Goal: Information Seeking & Learning: Compare options

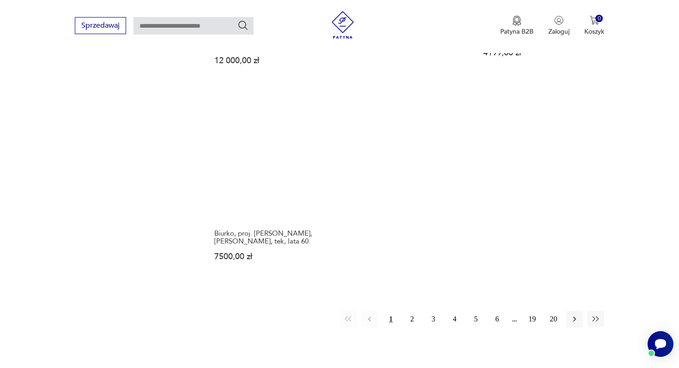
scroll to position [1408, 0]
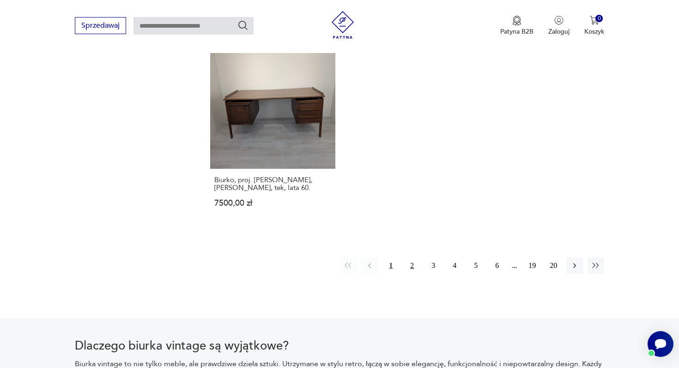
click at [413, 258] on button "2" at bounding box center [412, 266] width 17 height 17
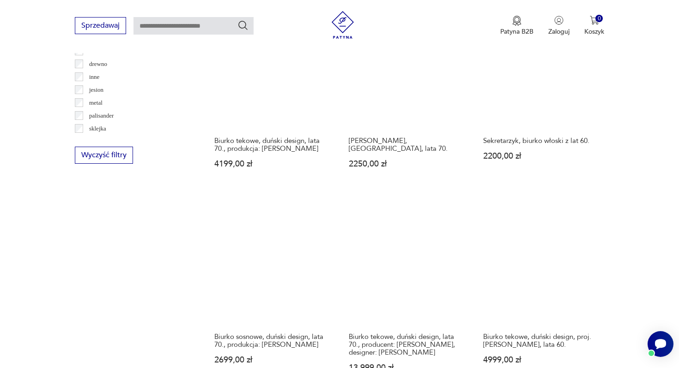
scroll to position [1018, 0]
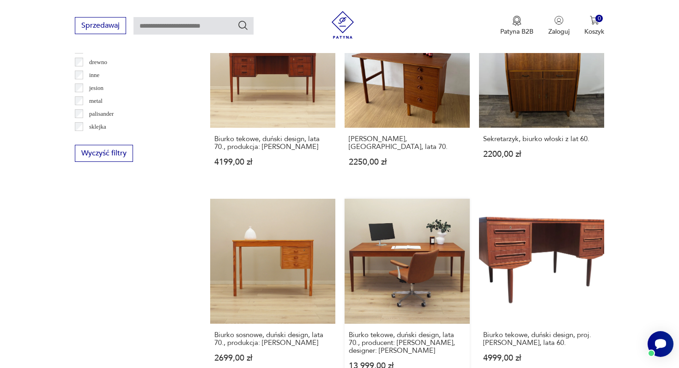
click at [391, 268] on link "Biurko tekowe, duński design, lata 70., producent: Fritz Hansen, designer: Finn…" at bounding box center [406, 293] width 125 height 189
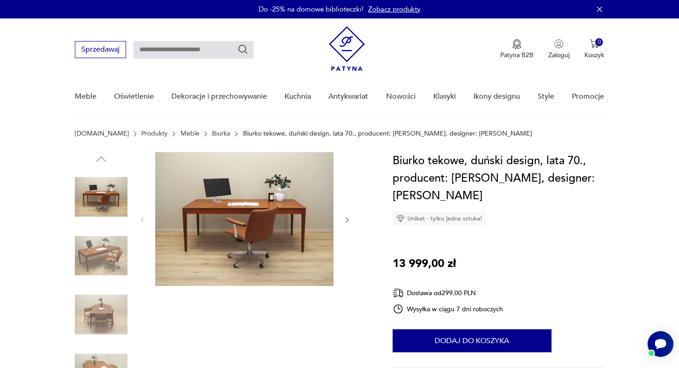
click at [344, 222] on icon "button" at bounding box center [347, 220] width 8 height 8
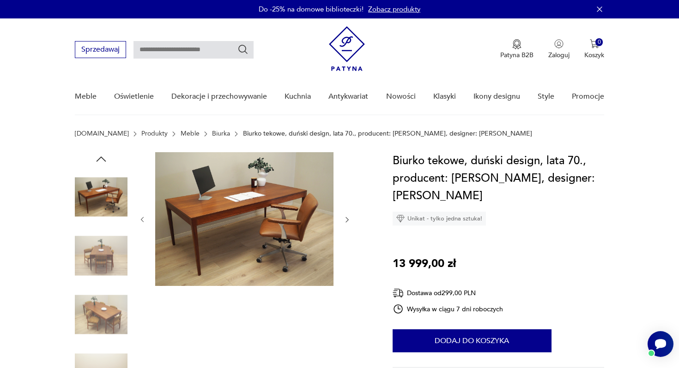
click at [344, 222] on icon "button" at bounding box center [347, 220] width 8 height 8
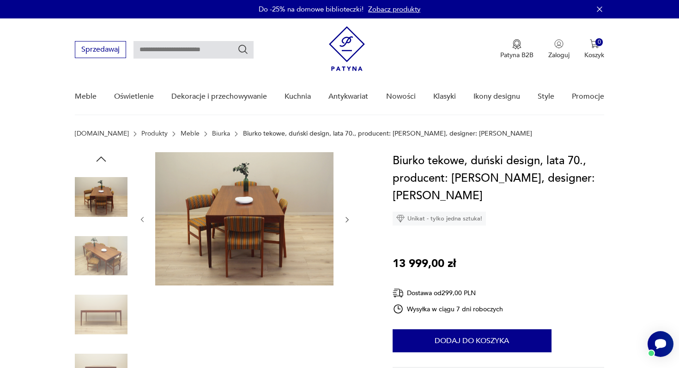
click at [344, 222] on icon "button" at bounding box center [347, 220] width 8 height 8
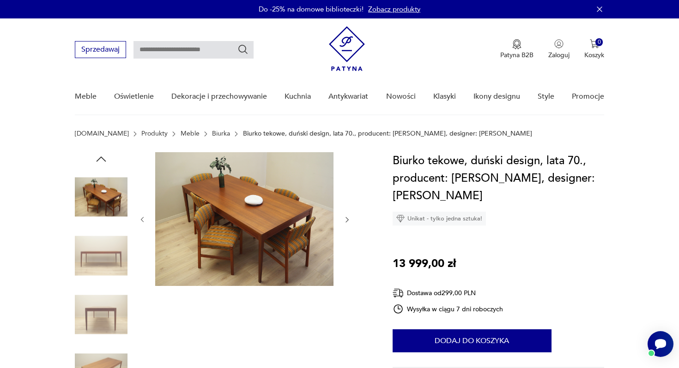
click at [344, 222] on icon "button" at bounding box center [347, 220] width 8 height 8
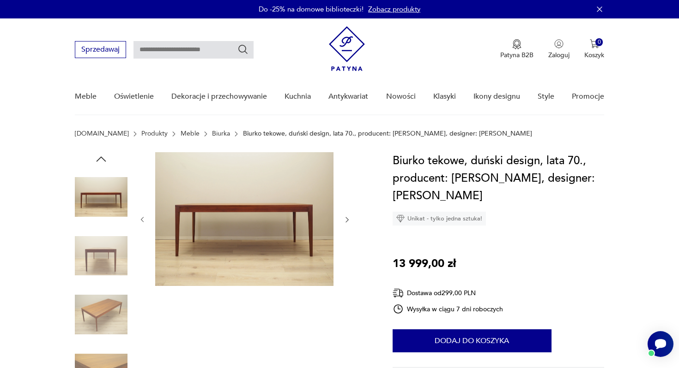
click at [344, 222] on icon "button" at bounding box center [347, 220] width 8 height 8
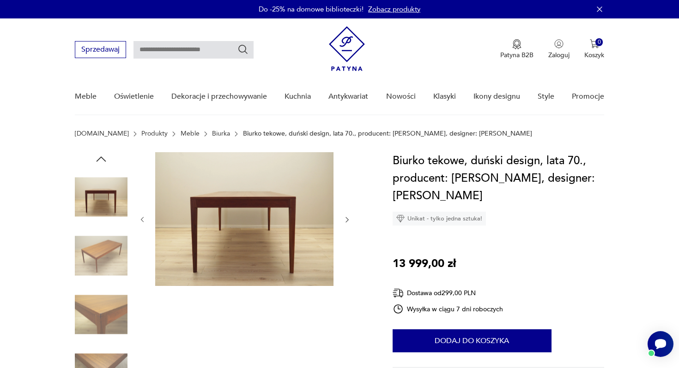
click at [344, 222] on icon "button" at bounding box center [347, 220] width 8 height 8
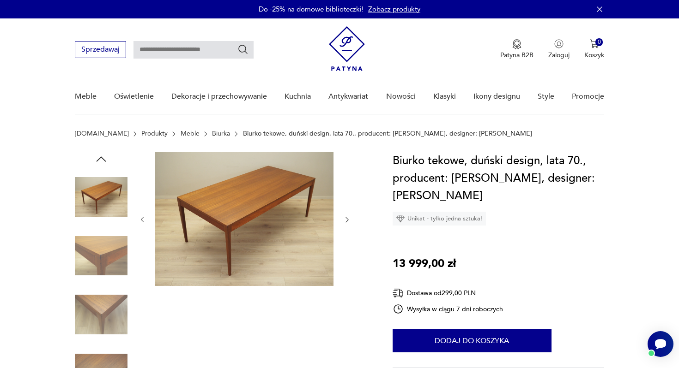
click at [344, 222] on icon "button" at bounding box center [347, 220] width 8 height 8
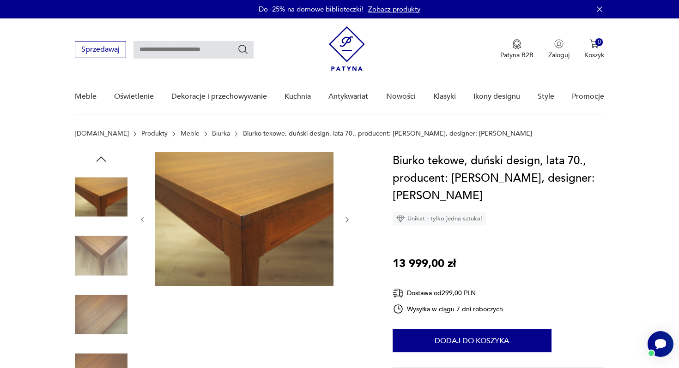
click at [344, 222] on icon "button" at bounding box center [347, 220] width 8 height 8
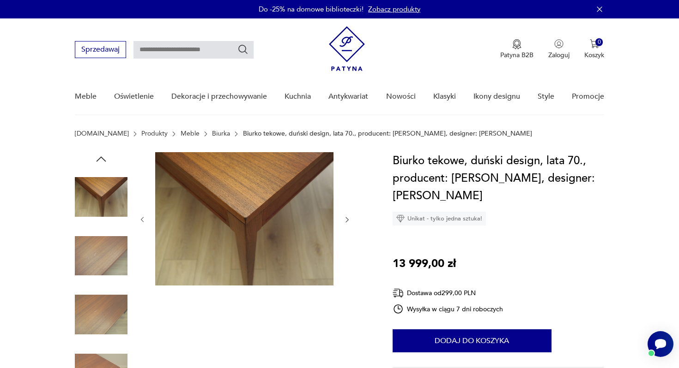
click at [344, 222] on icon "button" at bounding box center [347, 220] width 8 height 8
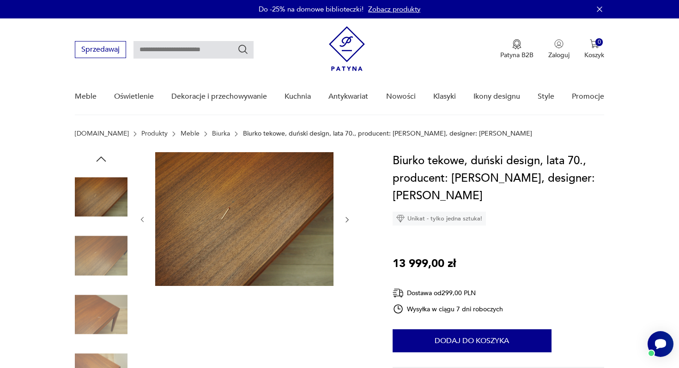
click at [344, 222] on icon "button" at bounding box center [347, 220] width 8 height 8
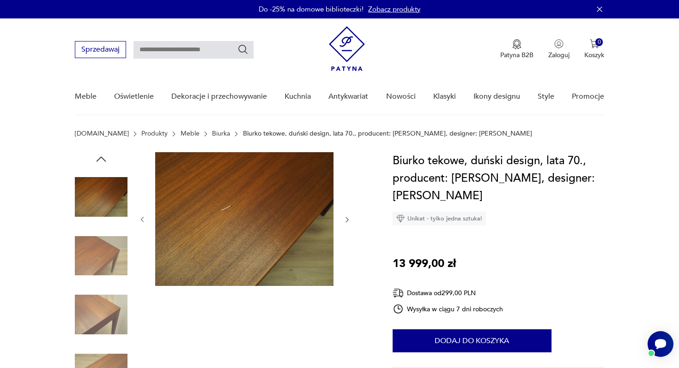
click at [344, 222] on icon "button" at bounding box center [347, 220] width 8 height 8
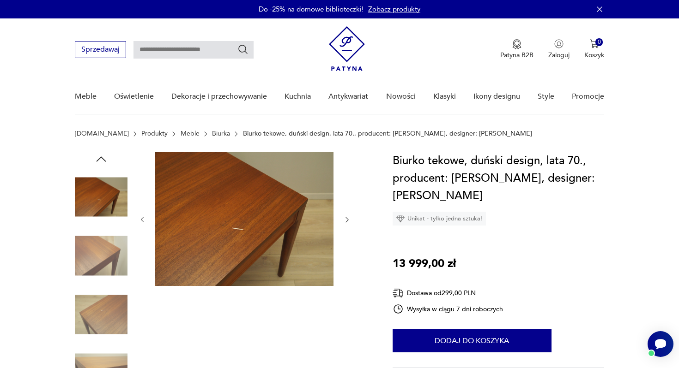
click at [344, 222] on icon "button" at bounding box center [347, 220] width 8 height 8
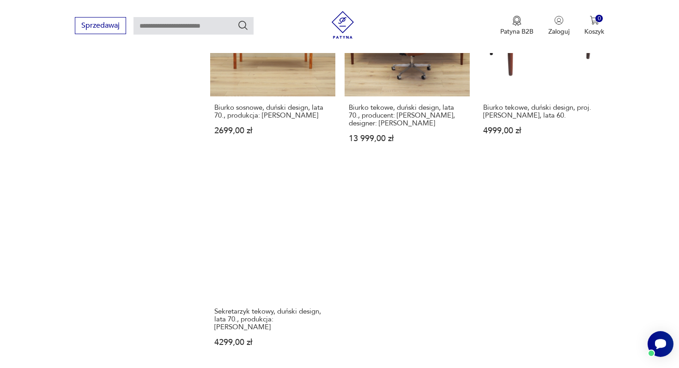
scroll to position [1296, 0]
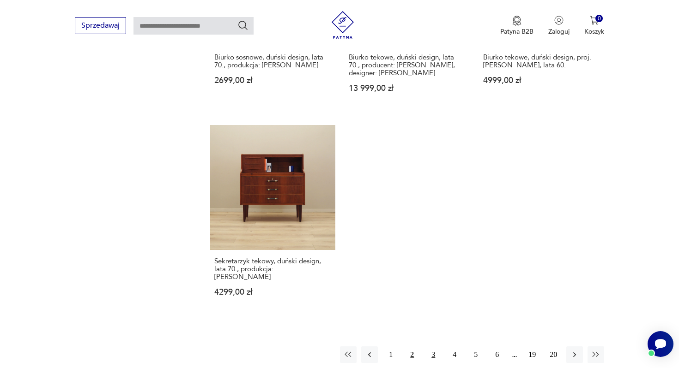
click at [431, 347] on button "3" at bounding box center [433, 355] width 17 height 17
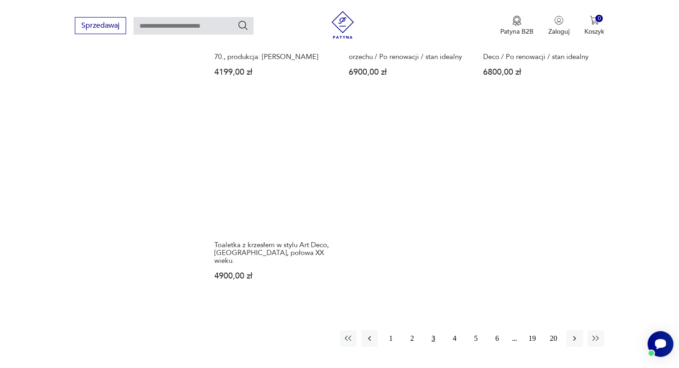
scroll to position [1312, 0]
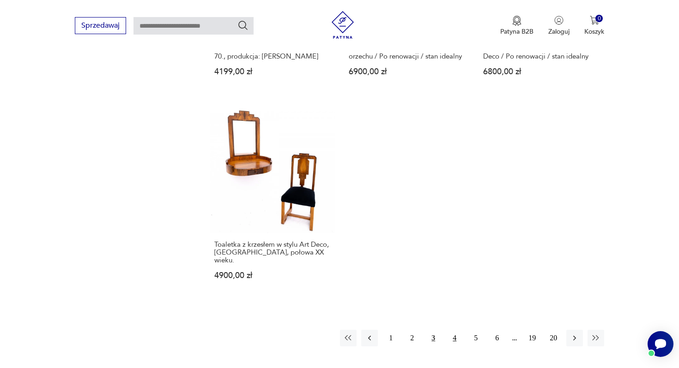
click at [456, 330] on button "4" at bounding box center [454, 338] width 17 height 17
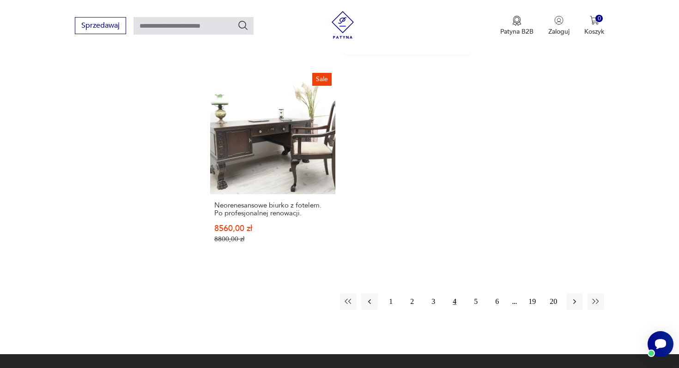
scroll to position [1372, 0]
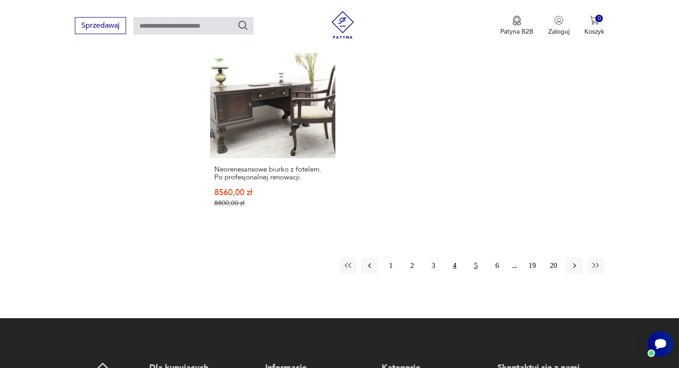
click at [477, 258] on button "5" at bounding box center [475, 266] width 17 height 17
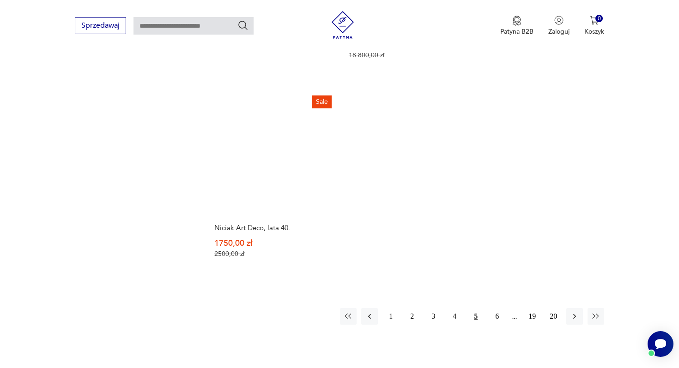
scroll to position [1358, 0]
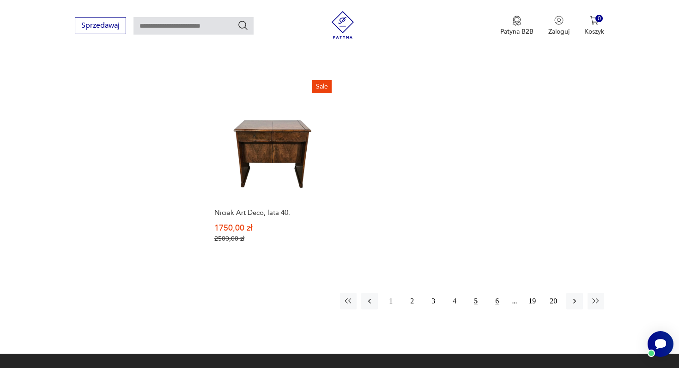
click at [497, 298] on button "6" at bounding box center [497, 301] width 17 height 17
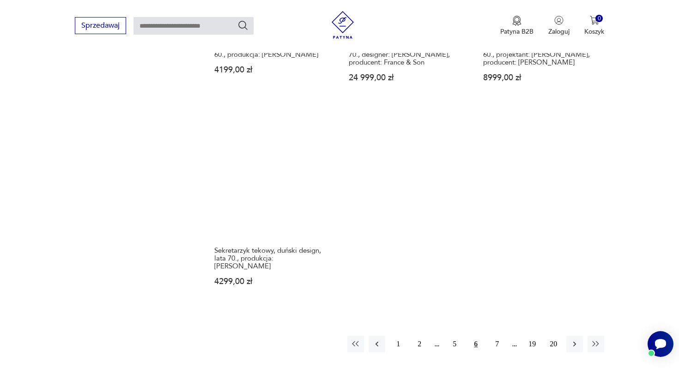
scroll to position [1324, 0]
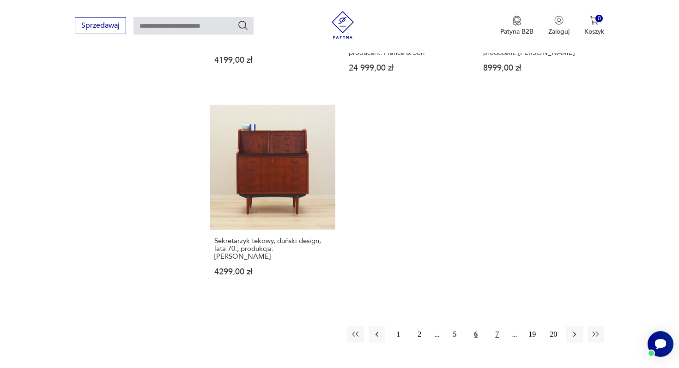
click at [499, 326] on button "7" at bounding box center [497, 334] width 17 height 17
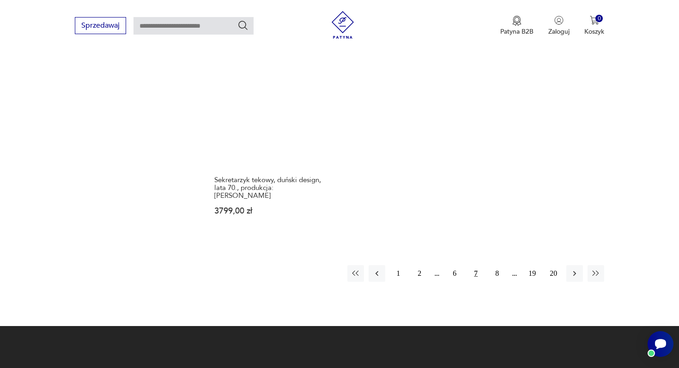
scroll to position [1456, 0]
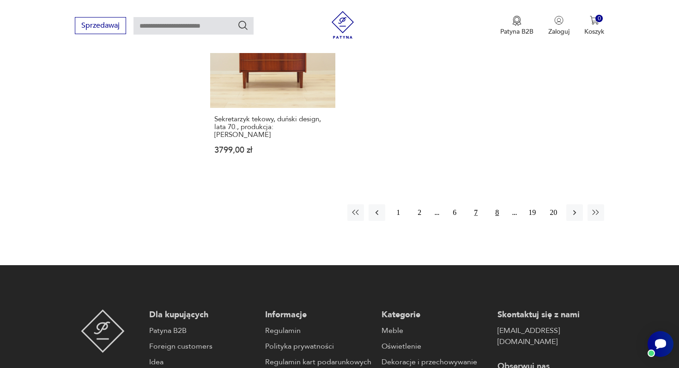
click at [494, 205] on button "8" at bounding box center [497, 213] width 17 height 17
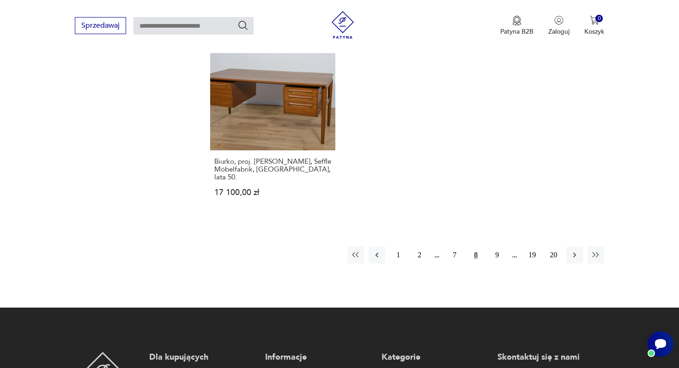
scroll to position [1423, 0]
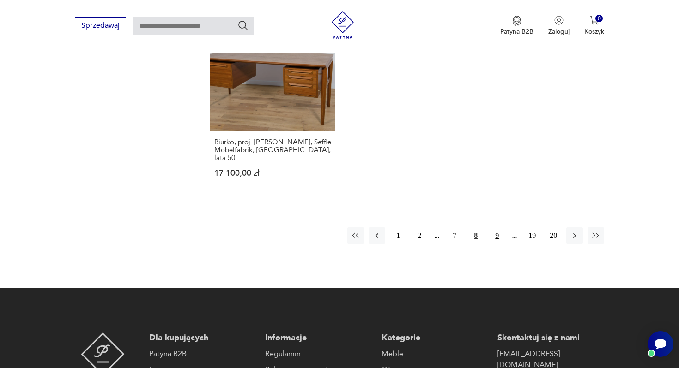
click at [494, 228] on button "9" at bounding box center [497, 236] width 17 height 17
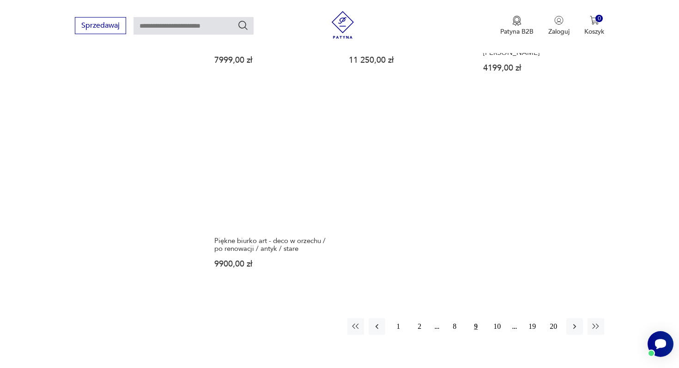
scroll to position [1469, 0]
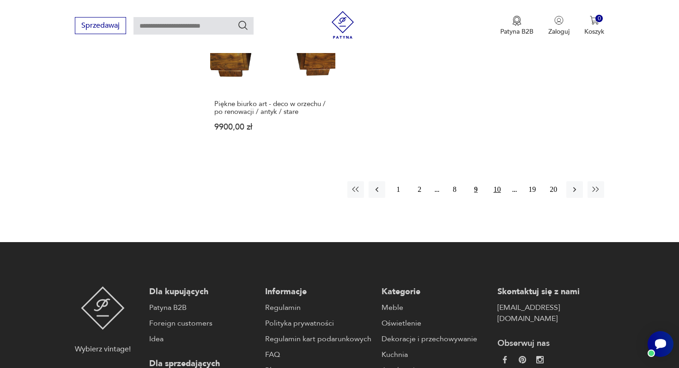
click at [496, 181] on button "10" at bounding box center [497, 189] width 17 height 17
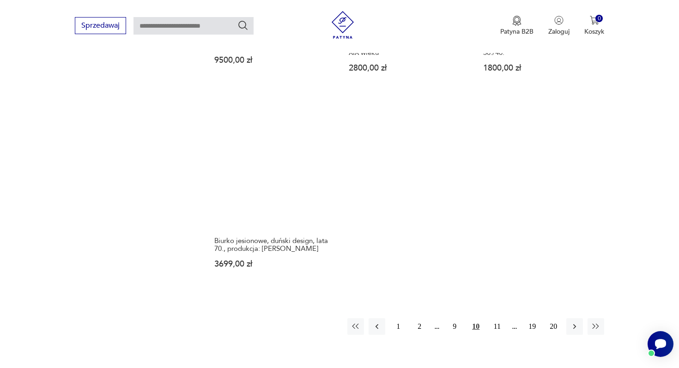
scroll to position [1321, 0]
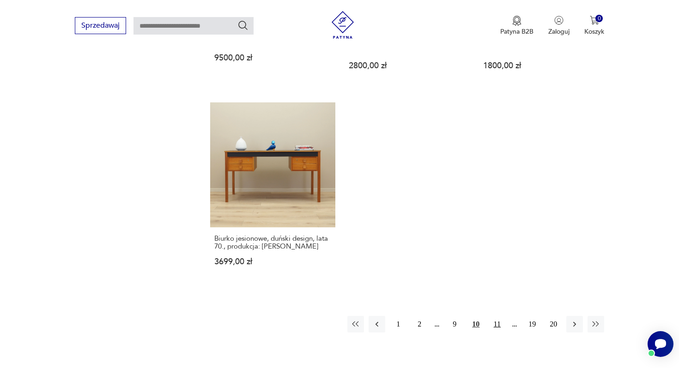
click at [497, 316] on button "11" at bounding box center [497, 324] width 17 height 17
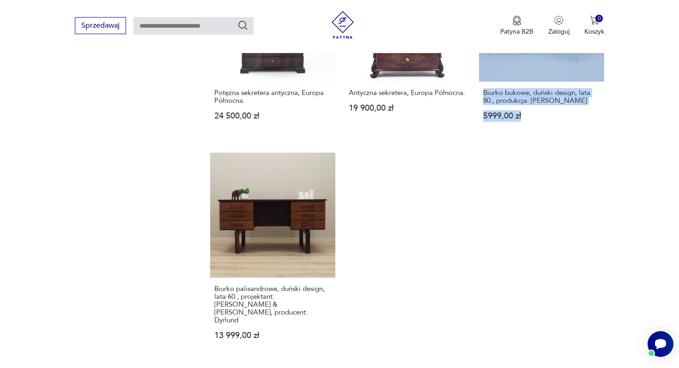
scroll to position [1374, 0]
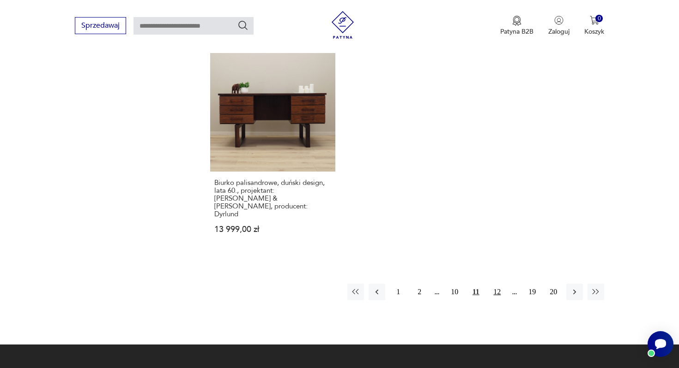
click at [496, 284] on button "12" at bounding box center [497, 292] width 17 height 17
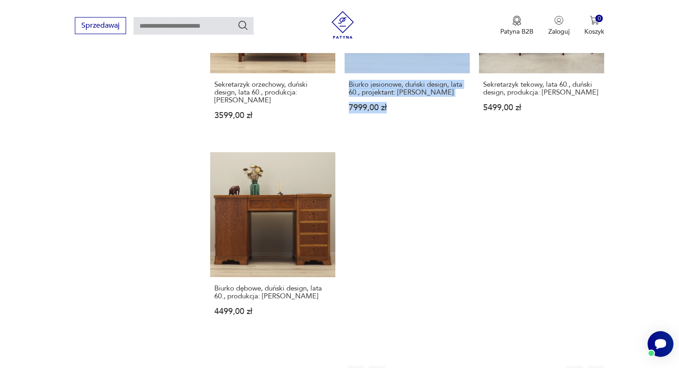
scroll to position [1384, 0]
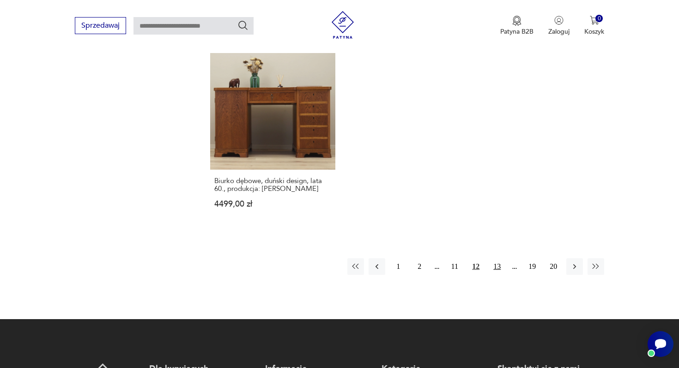
click at [495, 259] on button "13" at bounding box center [497, 267] width 17 height 17
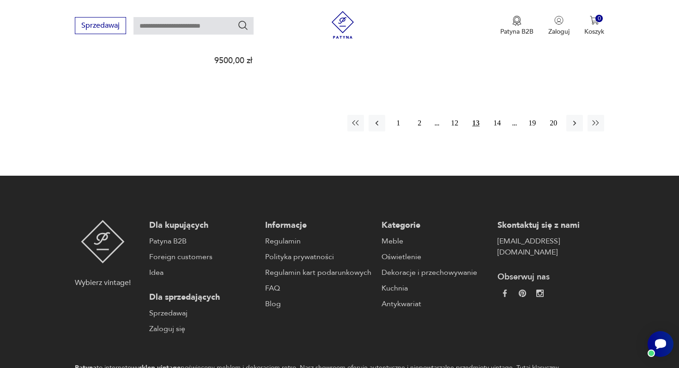
scroll to position [1533, 0]
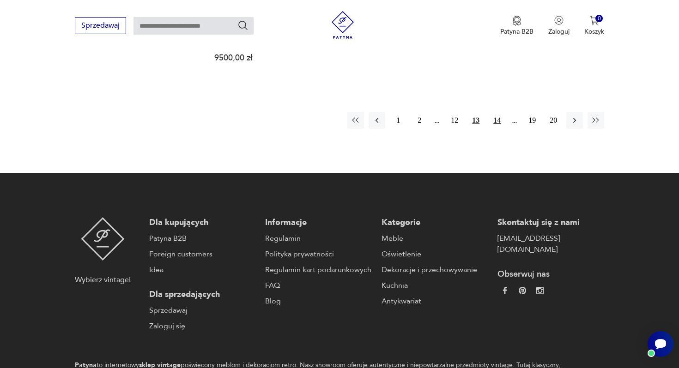
click at [501, 112] on button "14" at bounding box center [497, 120] width 17 height 17
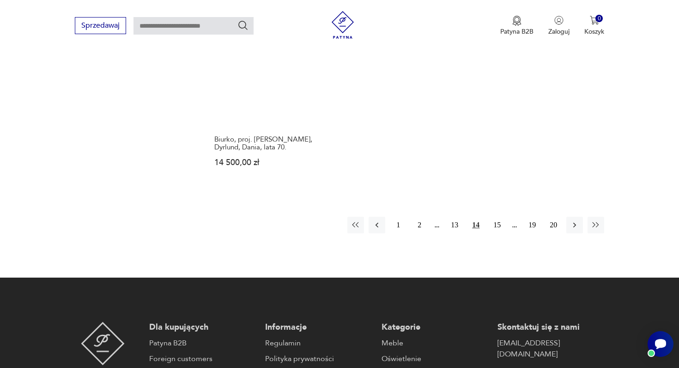
scroll to position [1443, 0]
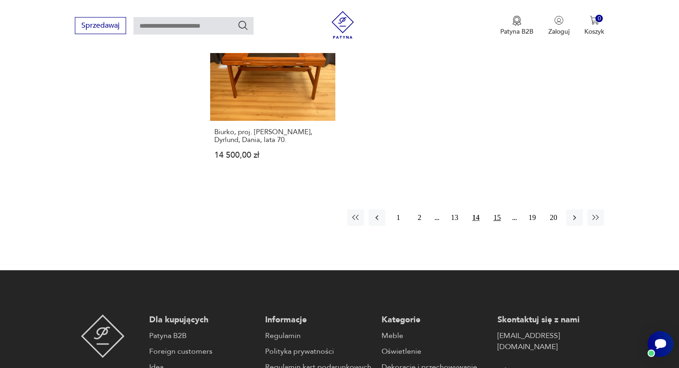
click at [496, 210] on button "15" at bounding box center [497, 218] width 17 height 17
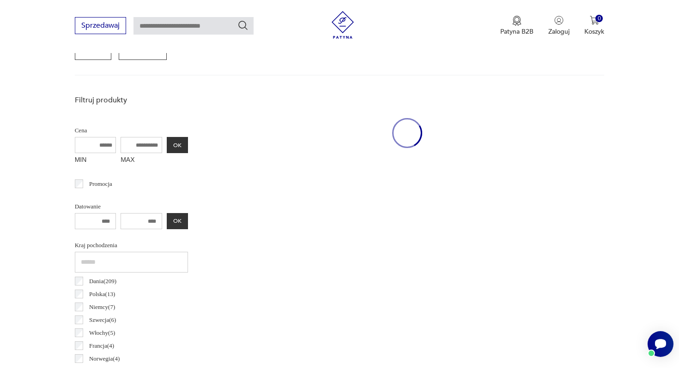
scroll to position [245, 0]
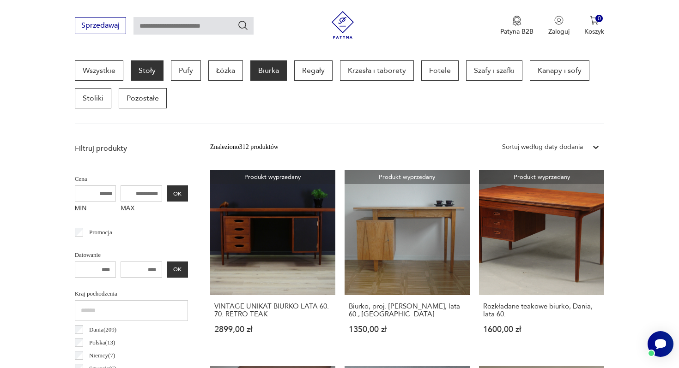
click at [147, 65] on p "Stoły" at bounding box center [147, 70] width 33 height 20
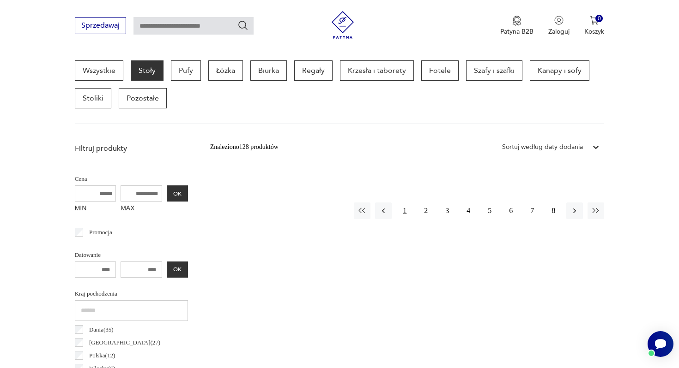
click at [407, 209] on button "1" at bounding box center [404, 211] width 17 height 17
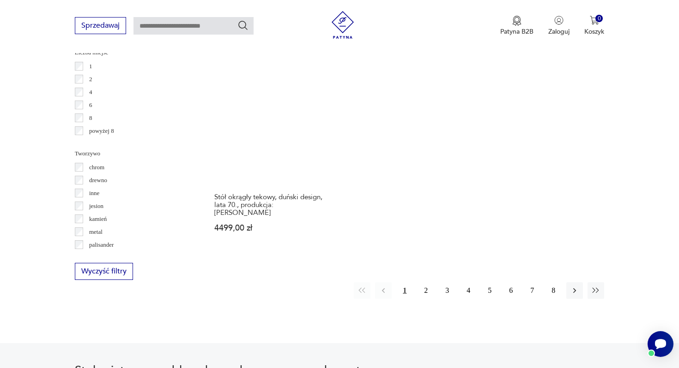
scroll to position [1360, 0]
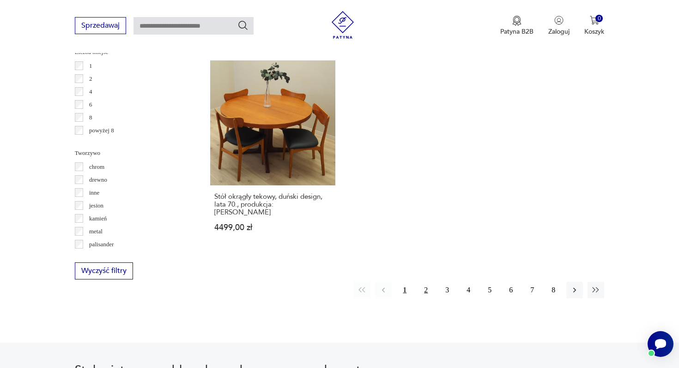
click at [425, 282] on button "2" at bounding box center [425, 290] width 17 height 17
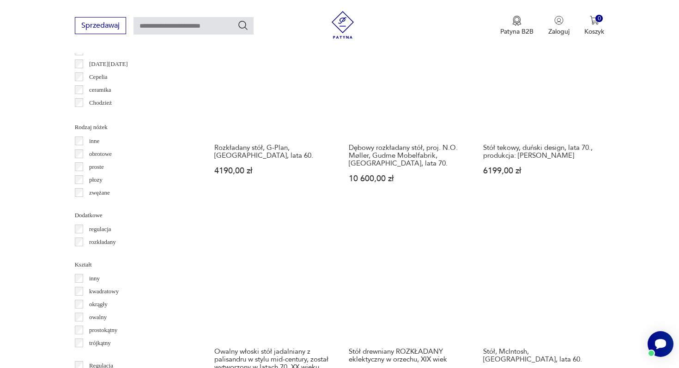
scroll to position [1045, 0]
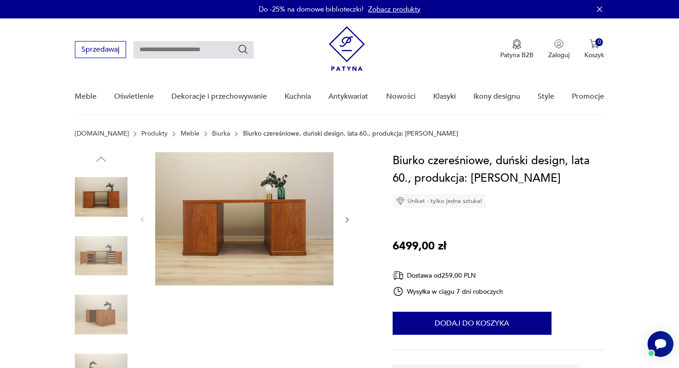
click at [109, 263] on img at bounding box center [101, 256] width 53 height 53
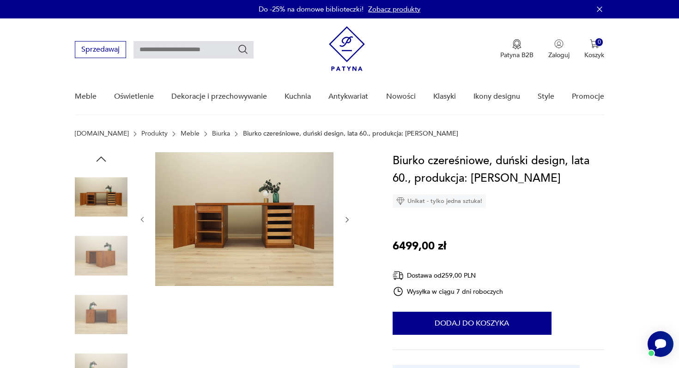
click at [347, 218] on icon "button" at bounding box center [346, 220] width 3 height 6
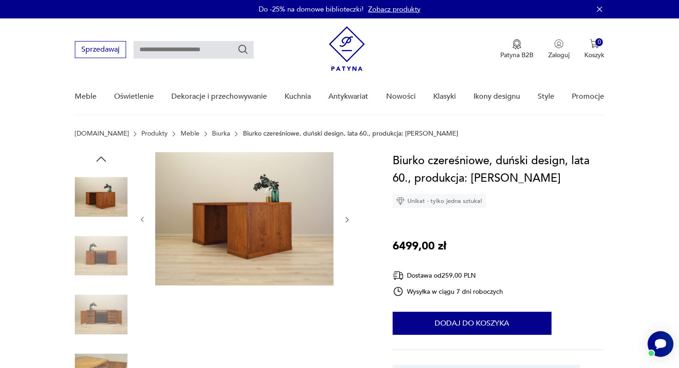
click at [347, 218] on icon "button" at bounding box center [346, 220] width 3 height 6
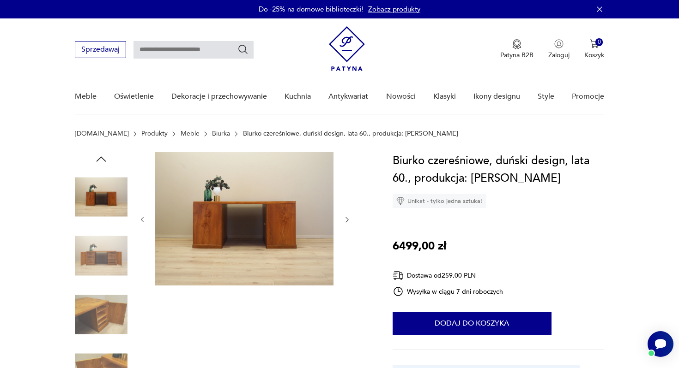
click at [347, 218] on icon "button" at bounding box center [346, 220] width 3 height 6
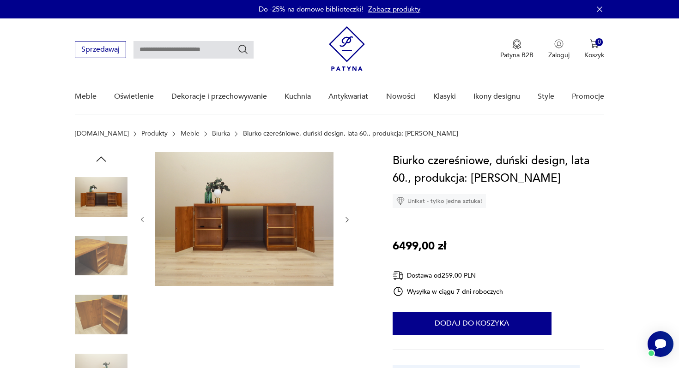
click at [347, 218] on icon "button" at bounding box center [346, 220] width 3 height 6
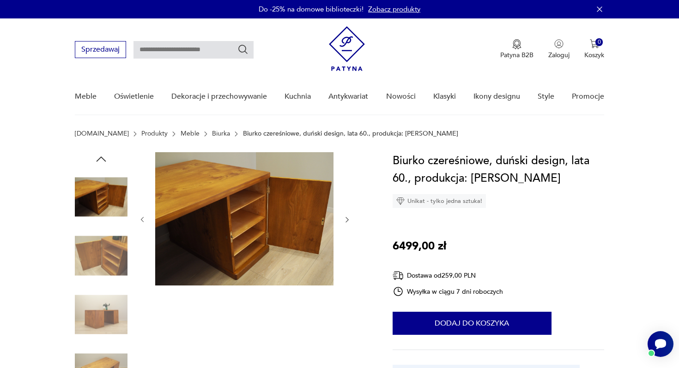
click at [347, 218] on icon "button" at bounding box center [346, 220] width 3 height 6
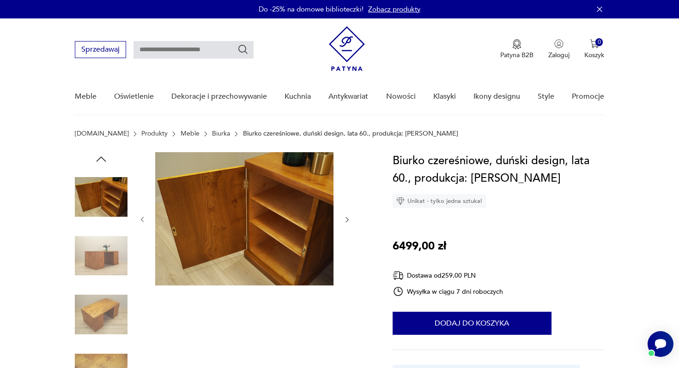
click at [347, 218] on icon "button" at bounding box center [346, 220] width 3 height 6
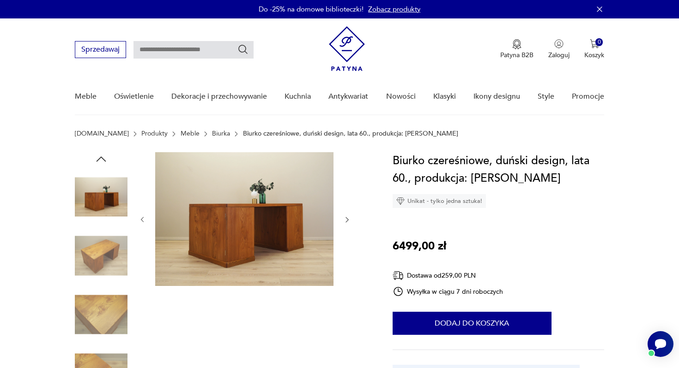
click at [347, 218] on icon "button" at bounding box center [346, 220] width 3 height 6
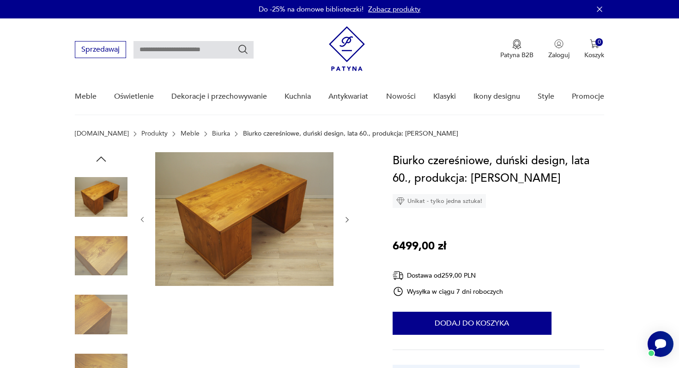
click at [347, 218] on icon "button" at bounding box center [346, 220] width 3 height 6
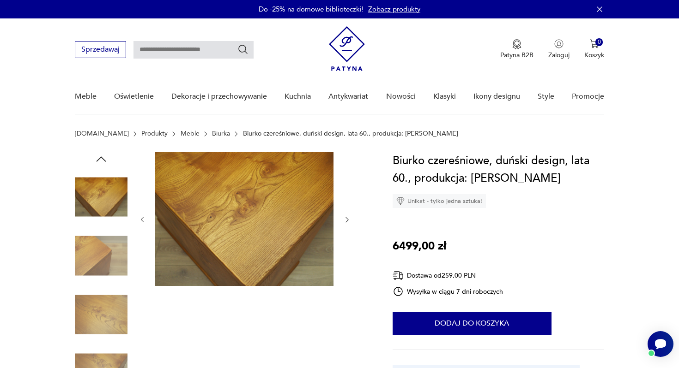
click at [347, 218] on icon "button" at bounding box center [346, 220] width 3 height 6
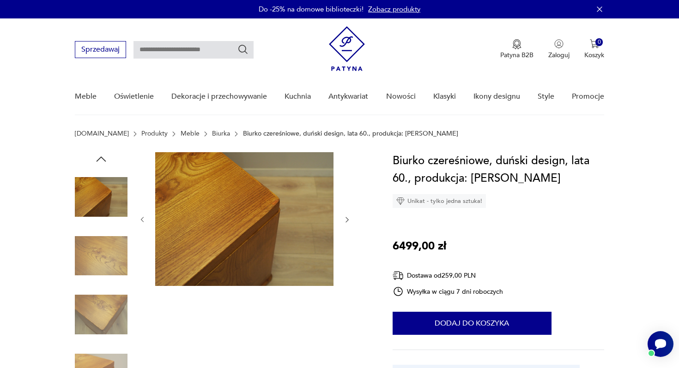
click at [347, 218] on icon "button" at bounding box center [346, 220] width 3 height 6
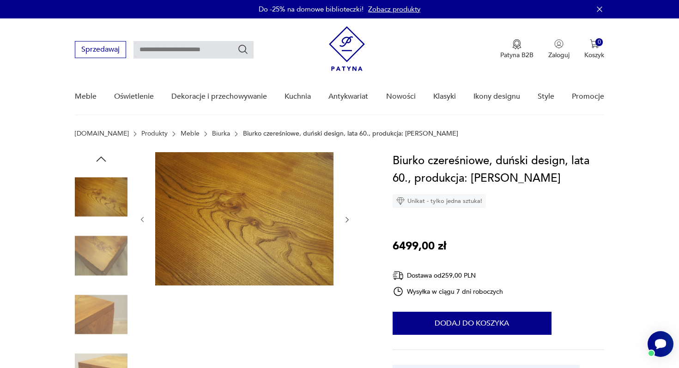
click at [347, 218] on icon "button" at bounding box center [346, 220] width 3 height 6
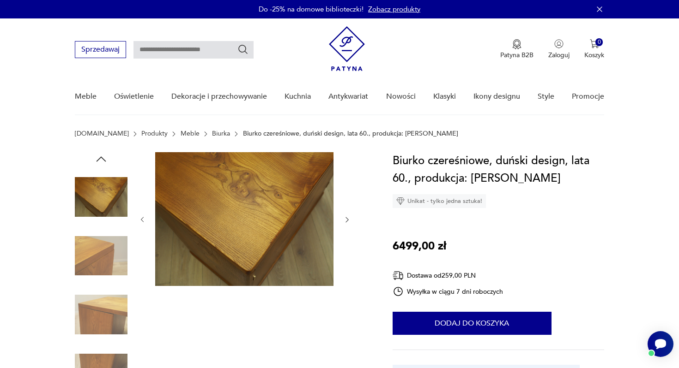
click at [347, 218] on icon "button" at bounding box center [346, 220] width 3 height 6
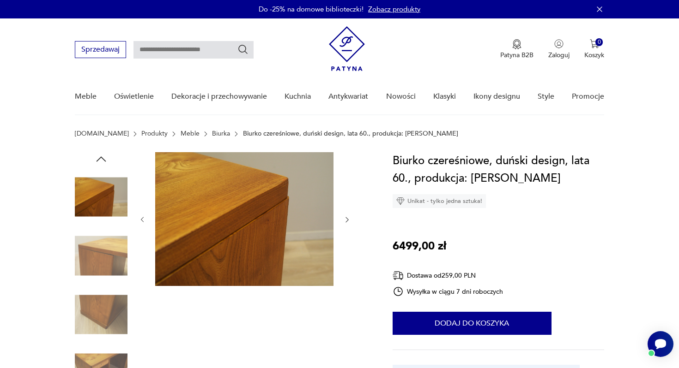
click at [347, 218] on icon "button" at bounding box center [346, 220] width 3 height 6
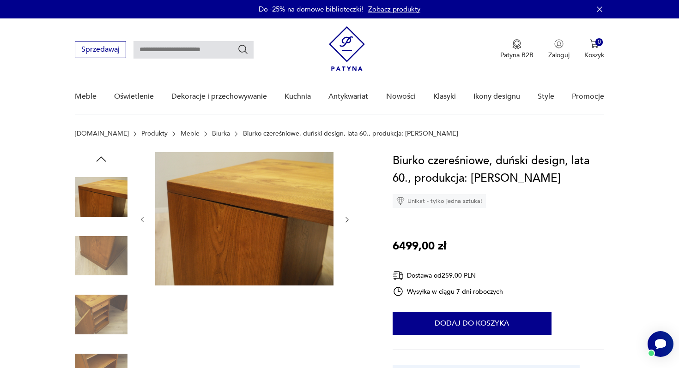
click at [347, 218] on icon "button" at bounding box center [346, 220] width 3 height 6
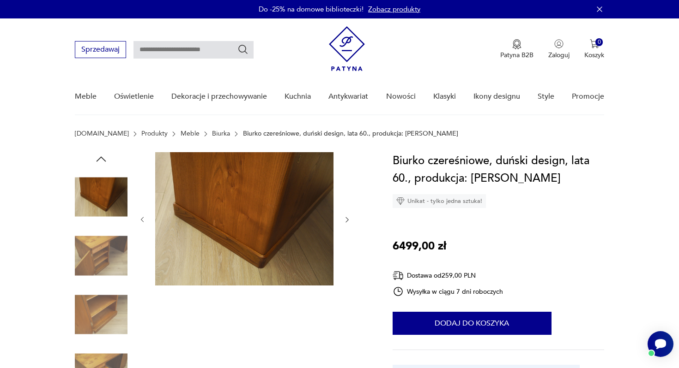
click at [347, 218] on icon "button" at bounding box center [346, 220] width 3 height 6
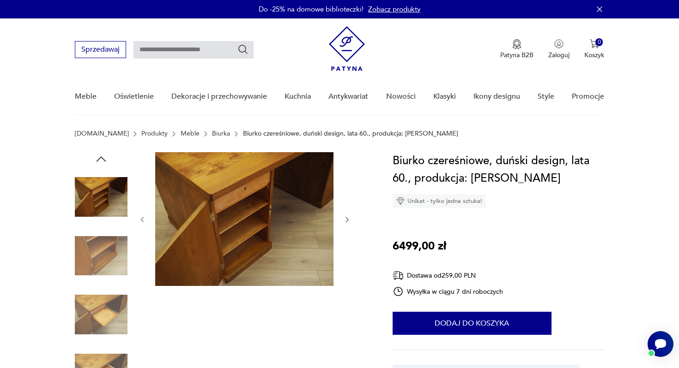
click at [347, 218] on icon "button" at bounding box center [346, 220] width 3 height 6
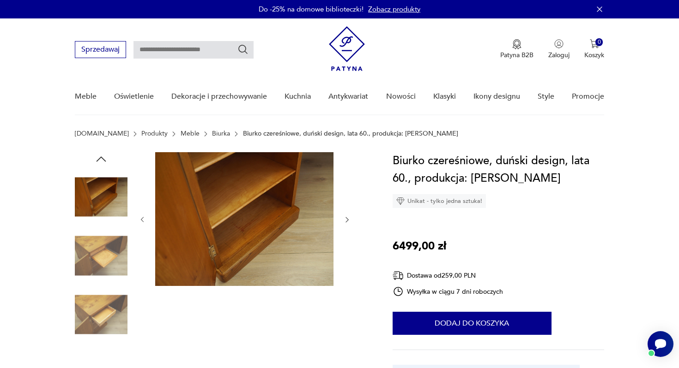
click at [347, 218] on icon "button" at bounding box center [346, 220] width 3 height 6
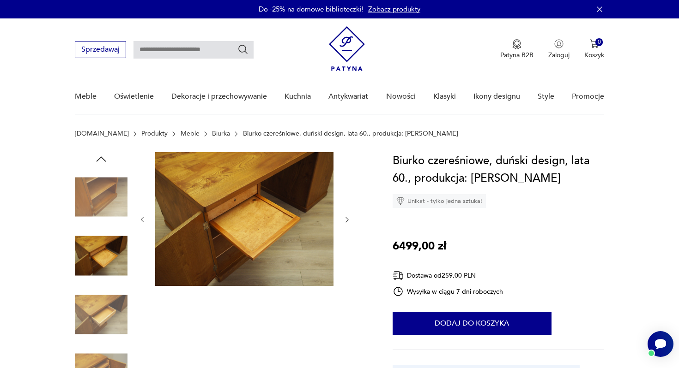
click at [347, 218] on icon "button" at bounding box center [346, 220] width 3 height 6
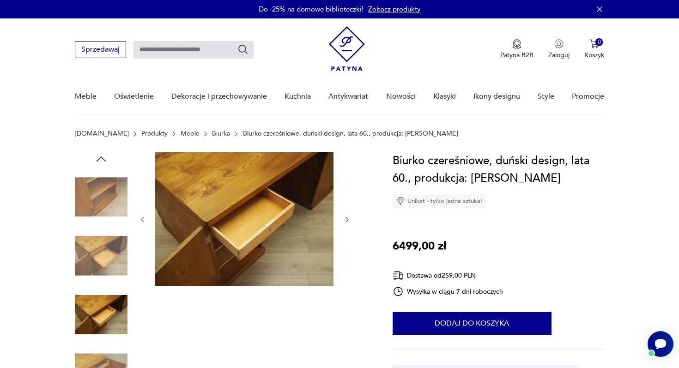
click at [347, 218] on icon "button" at bounding box center [346, 220] width 3 height 6
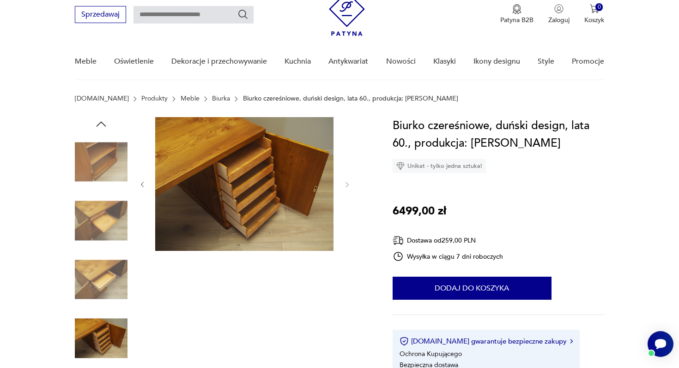
scroll to position [36, 0]
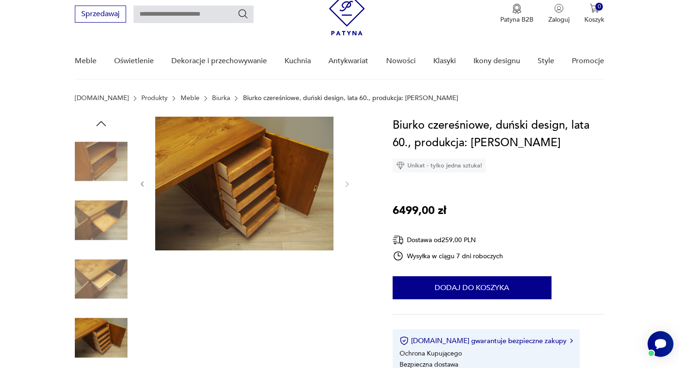
click at [90, 276] on img at bounding box center [101, 279] width 53 height 53
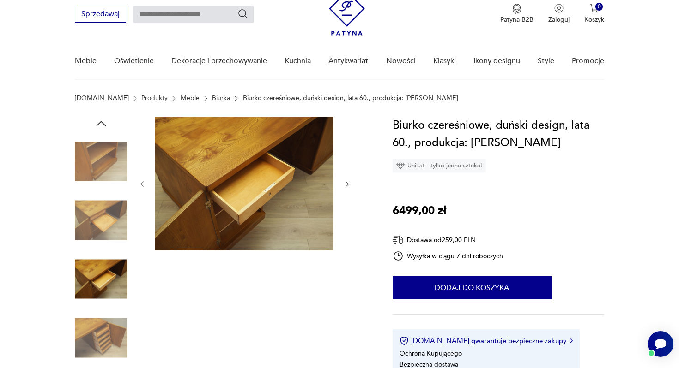
click at [99, 121] on icon "button" at bounding box center [101, 124] width 14 height 14
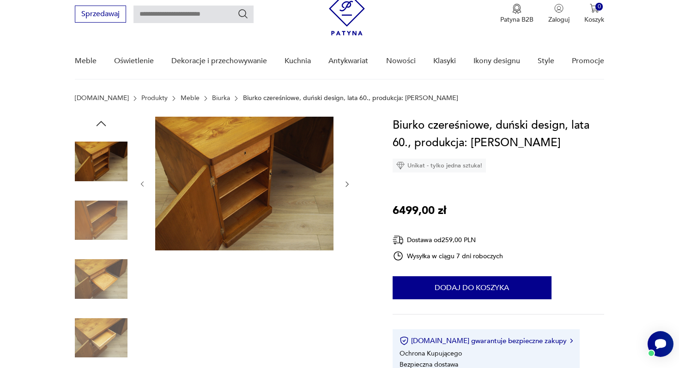
click at [99, 121] on icon "button" at bounding box center [101, 124] width 14 height 14
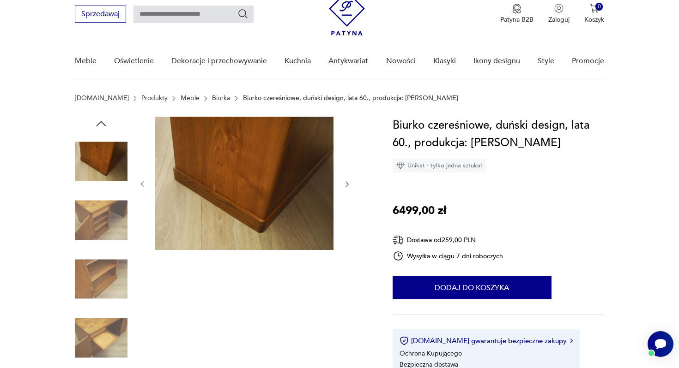
click at [99, 121] on icon "button" at bounding box center [101, 124] width 14 height 14
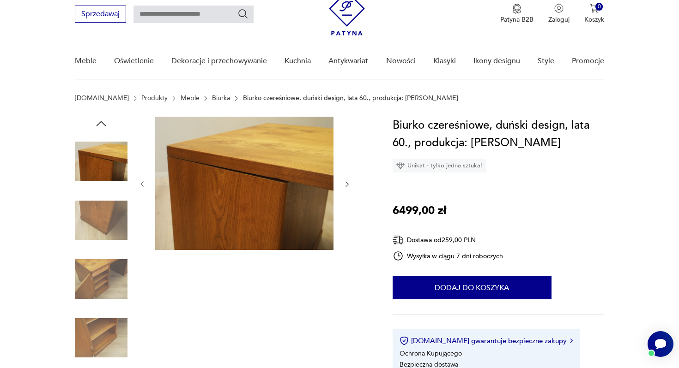
click at [99, 121] on icon "button" at bounding box center [101, 124] width 14 height 14
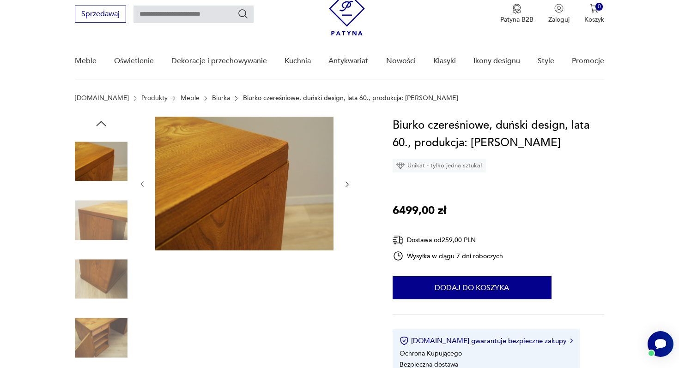
click at [99, 121] on icon "button" at bounding box center [101, 124] width 14 height 14
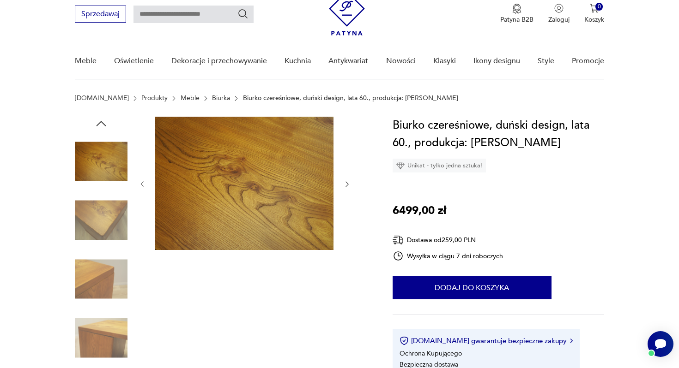
click at [99, 121] on icon "button" at bounding box center [101, 124] width 14 height 14
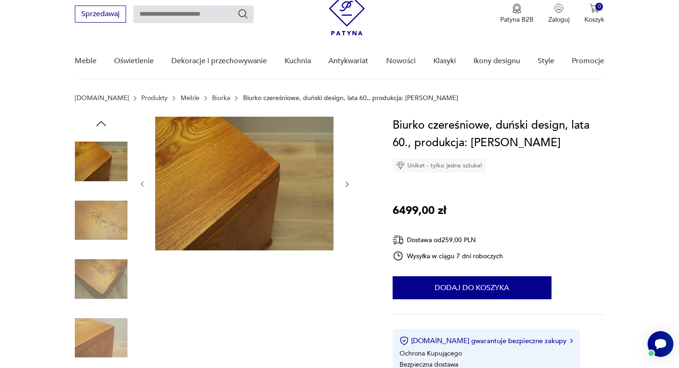
click at [99, 121] on icon "button" at bounding box center [101, 124] width 14 height 14
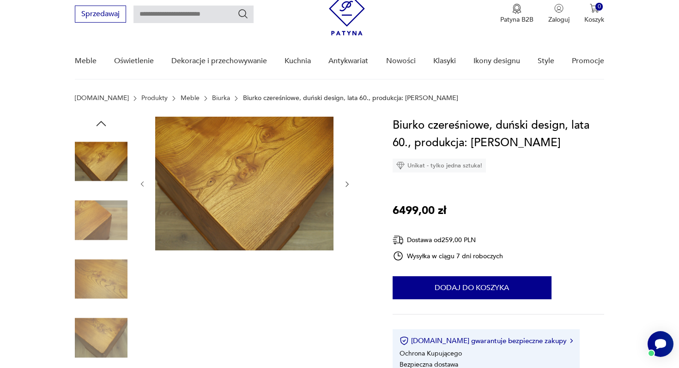
click at [99, 121] on icon "button" at bounding box center [101, 124] width 14 height 14
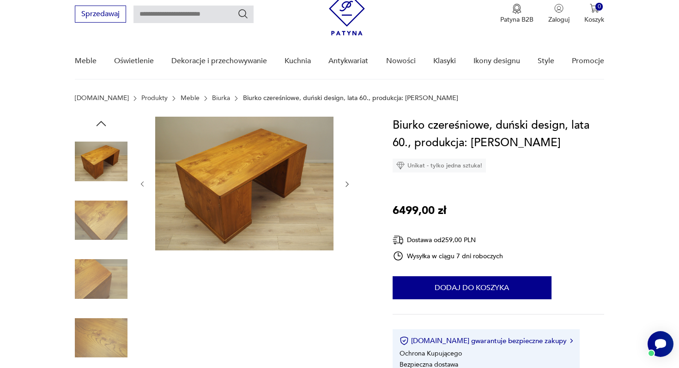
click at [99, 121] on icon "button" at bounding box center [101, 124] width 14 height 14
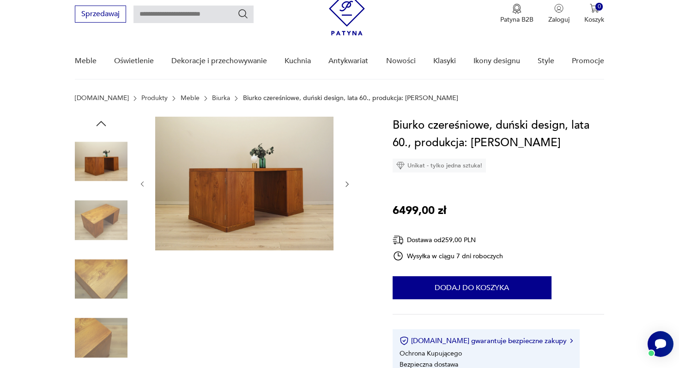
click at [104, 161] on img at bounding box center [101, 161] width 53 height 53
click at [346, 183] on icon "button" at bounding box center [347, 185] width 8 height 8
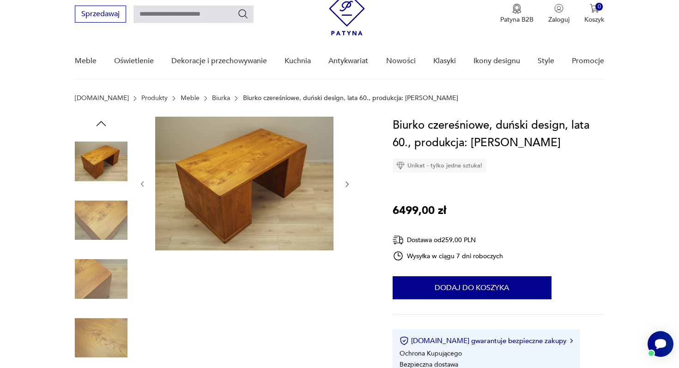
click at [346, 183] on icon "button" at bounding box center [347, 185] width 8 height 8
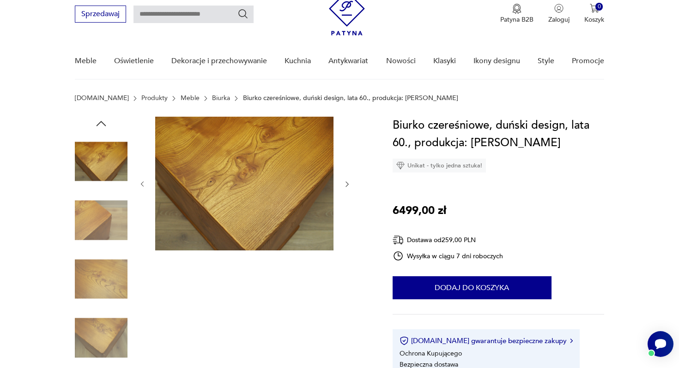
click at [346, 183] on icon "button" at bounding box center [347, 185] width 8 height 8
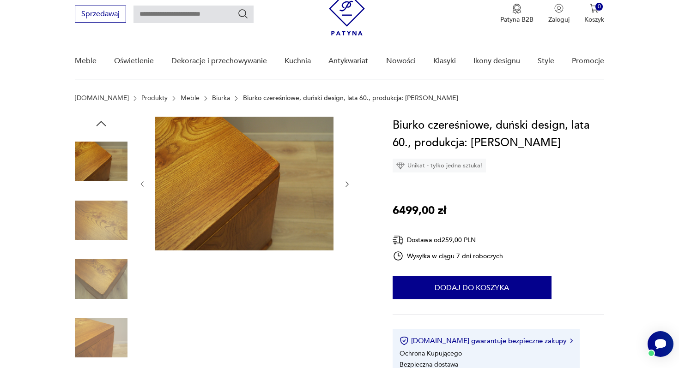
click at [346, 183] on icon "button" at bounding box center [347, 185] width 8 height 8
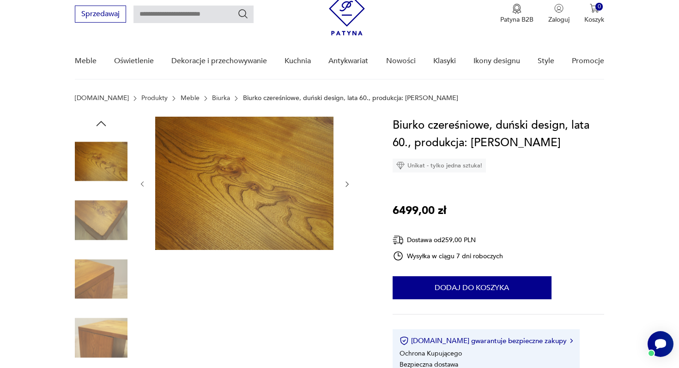
click at [346, 183] on icon "button" at bounding box center [347, 185] width 8 height 8
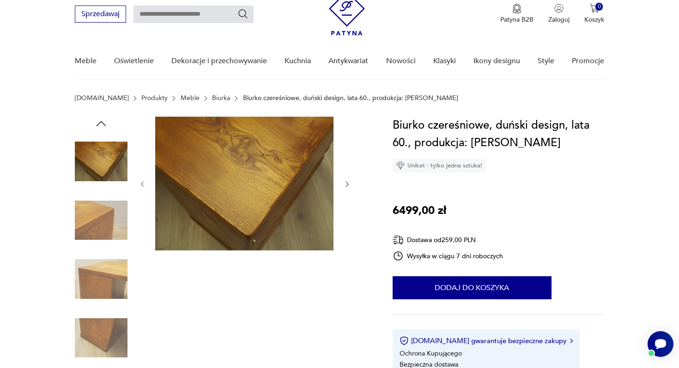
click at [346, 183] on icon "button" at bounding box center [347, 185] width 8 height 8
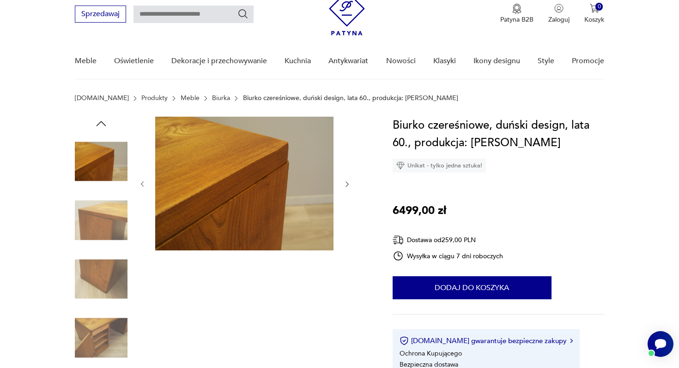
click at [346, 183] on icon "button" at bounding box center [347, 185] width 8 height 8
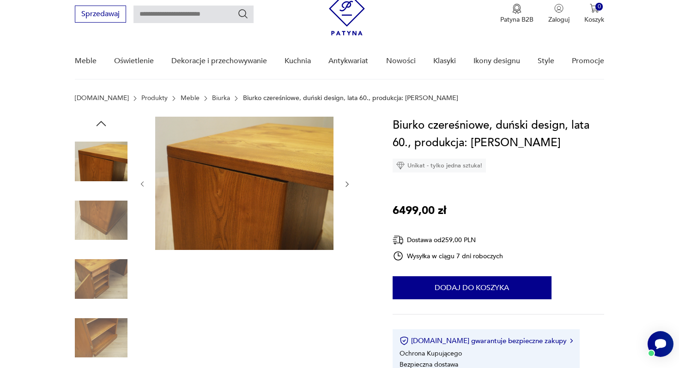
click at [346, 183] on icon "button" at bounding box center [347, 185] width 8 height 8
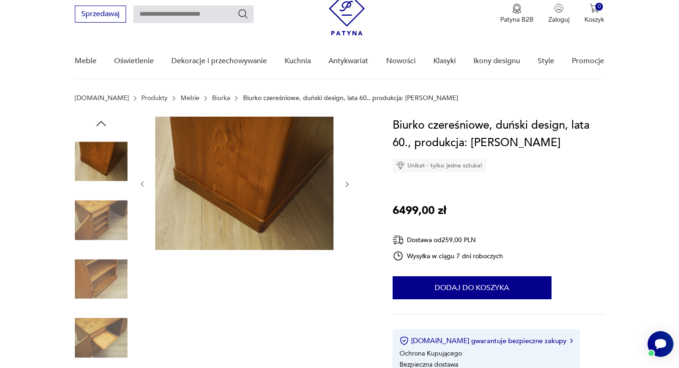
click at [346, 183] on icon "button" at bounding box center [347, 185] width 8 height 8
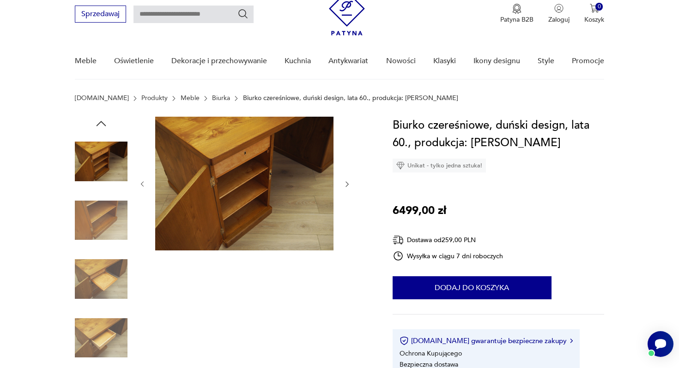
click at [346, 183] on icon "button" at bounding box center [347, 185] width 8 height 8
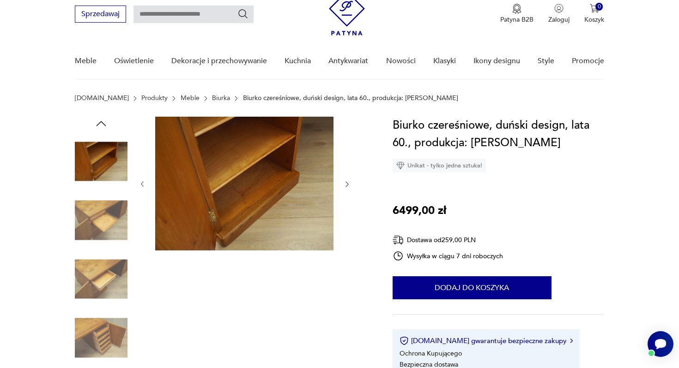
click at [346, 183] on icon "button" at bounding box center [347, 185] width 8 height 8
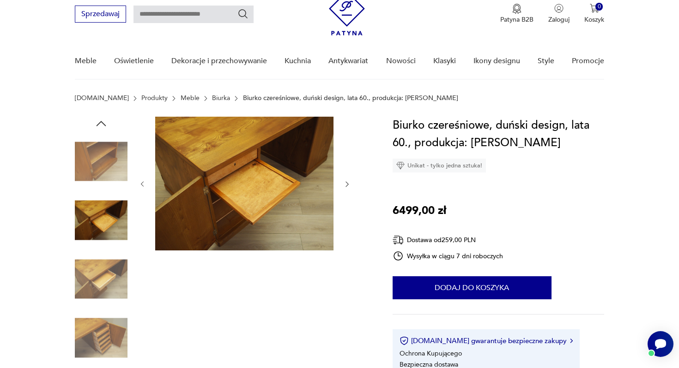
click at [346, 183] on icon "button" at bounding box center [347, 185] width 8 height 8
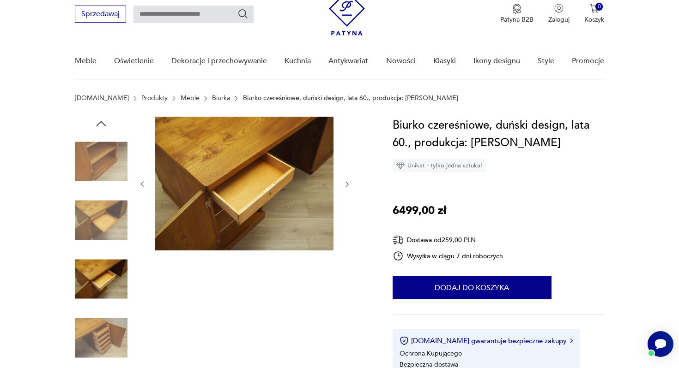
click at [346, 183] on icon "button" at bounding box center [347, 185] width 8 height 8
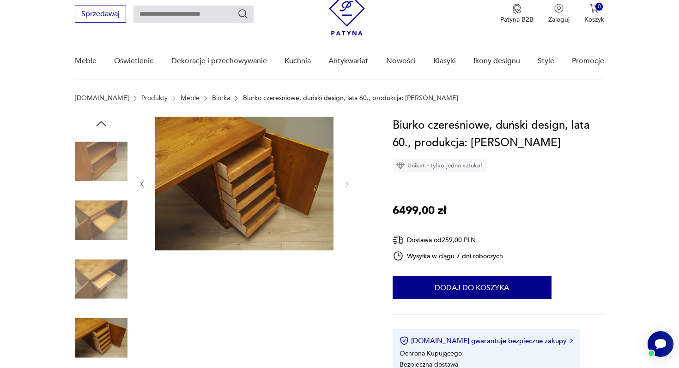
click at [102, 125] on icon "button" at bounding box center [101, 124] width 14 height 14
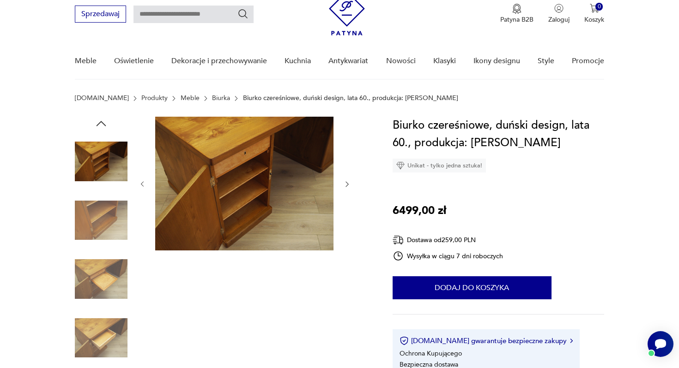
click at [102, 125] on icon "button" at bounding box center [101, 124] width 14 height 14
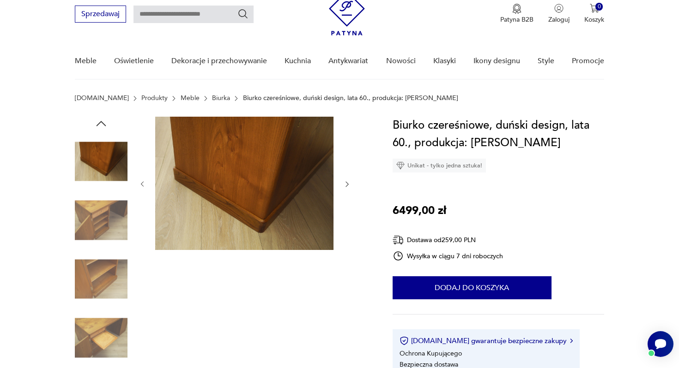
click at [102, 125] on icon "button" at bounding box center [101, 124] width 14 height 14
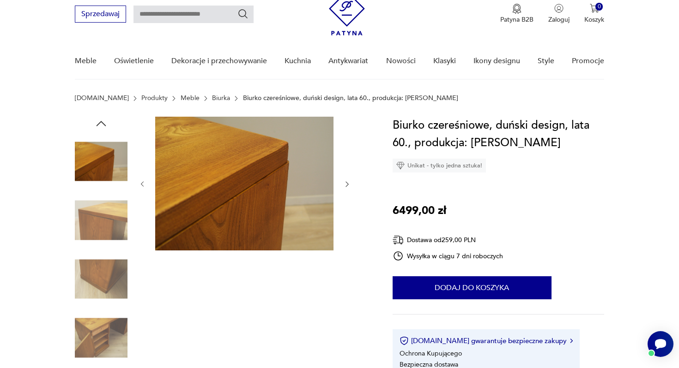
click at [98, 121] on icon "button" at bounding box center [101, 124] width 14 height 14
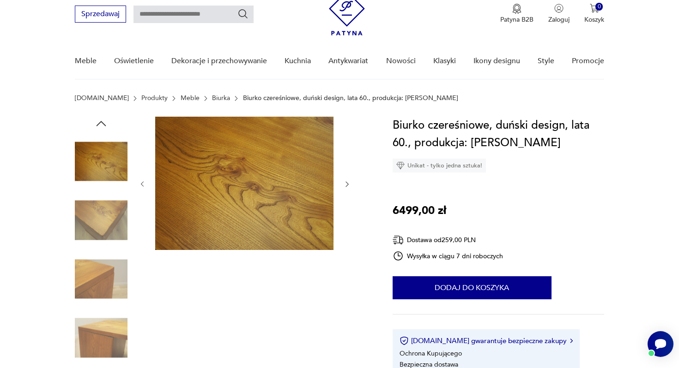
click at [98, 121] on icon "button" at bounding box center [101, 124] width 14 height 14
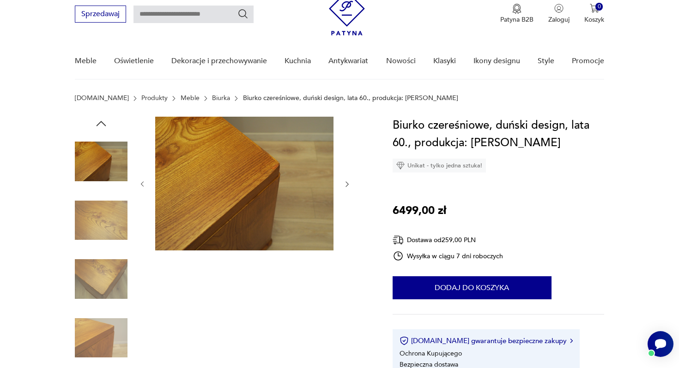
click at [98, 121] on icon "button" at bounding box center [101, 124] width 14 height 14
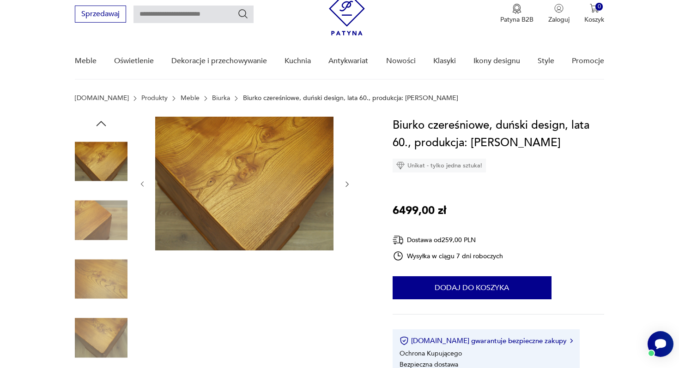
click at [98, 121] on icon "button" at bounding box center [101, 124] width 14 height 14
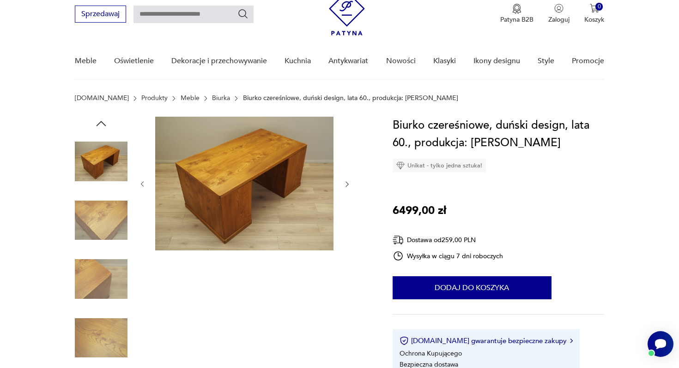
click at [98, 121] on icon "button" at bounding box center [101, 124] width 14 height 14
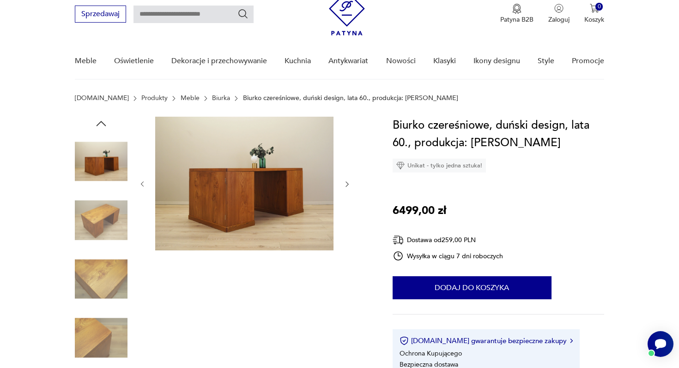
click at [98, 121] on icon "button" at bounding box center [101, 124] width 14 height 14
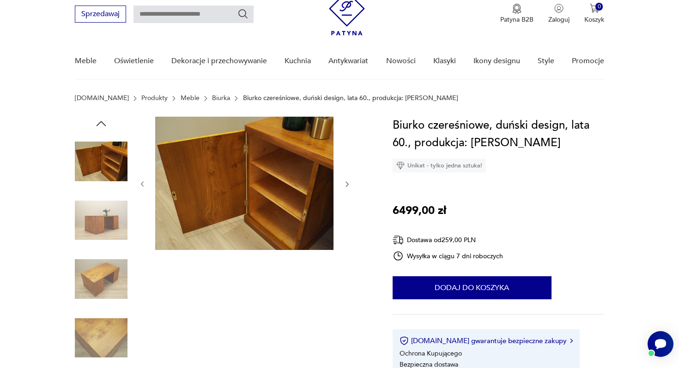
click at [94, 288] on img at bounding box center [101, 279] width 53 height 53
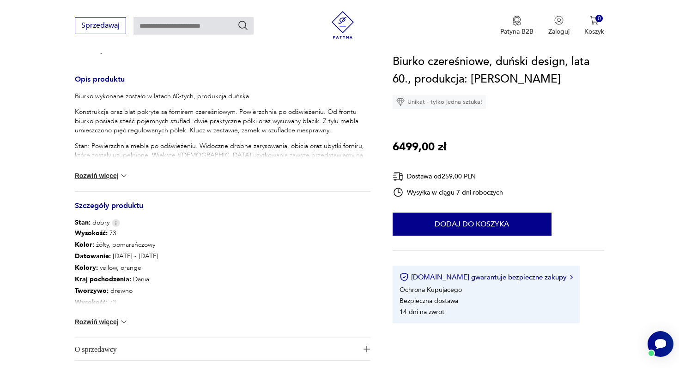
scroll to position [381, 0]
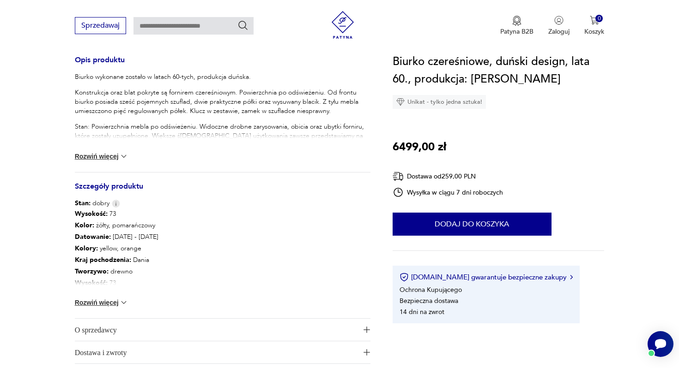
click at [121, 306] on img at bounding box center [123, 302] width 9 height 9
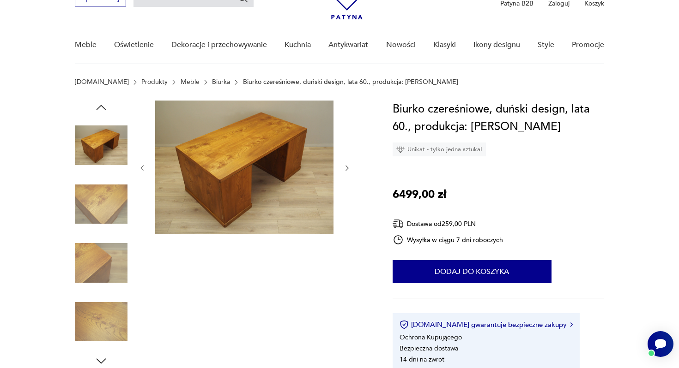
scroll to position [0, 0]
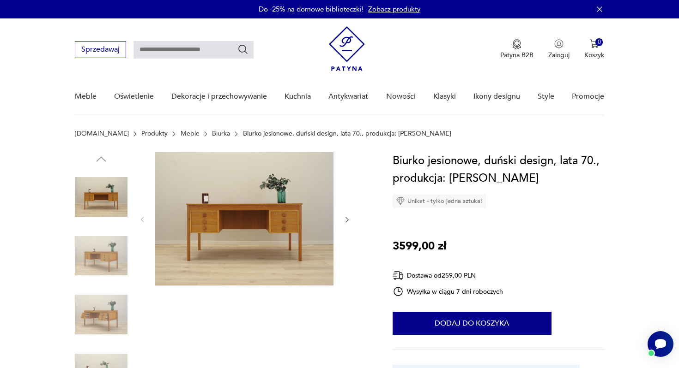
click at [345, 220] on icon "button" at bounding box center [347, 220] width 8 height 8
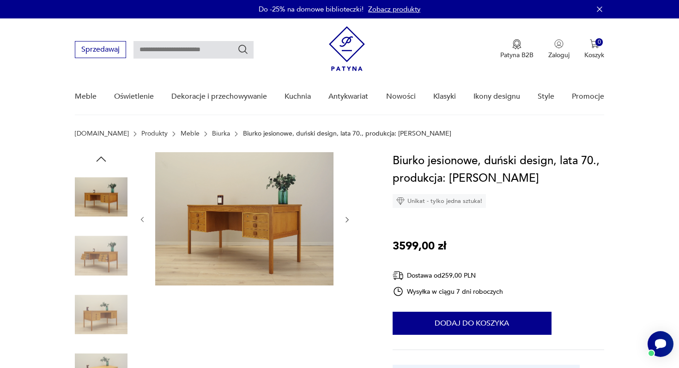
click at [345, 220] on icon "button" at bounding box center [347, 220] width 8 height 8
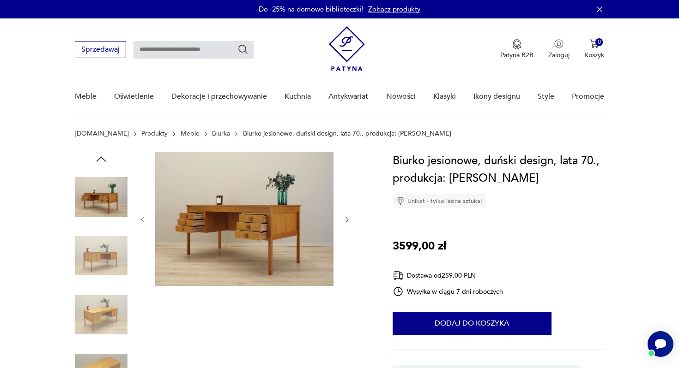
click at [345, 220] on icon "button" at bounding box center [347, 220] width 8 height 8
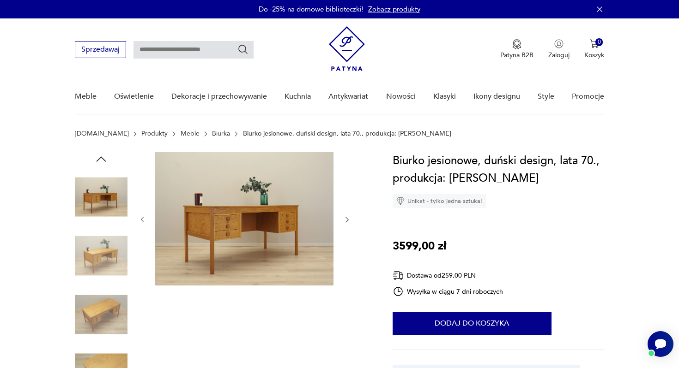
click at [345, 220] on icon "button" at bounding box center [347, 220] width 8 height 8
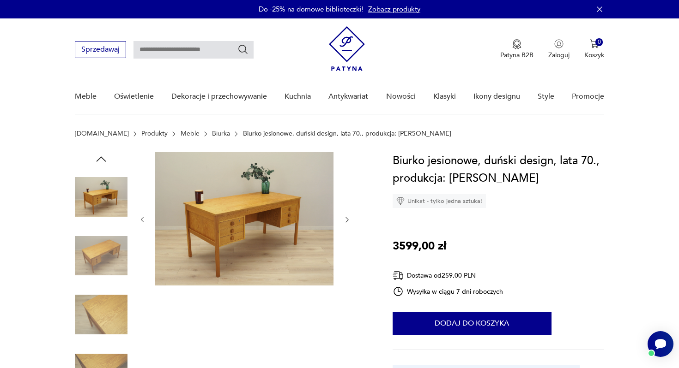
click at [345, 220] on icon "button" at bounding box center [347, 220] width 8 height 8
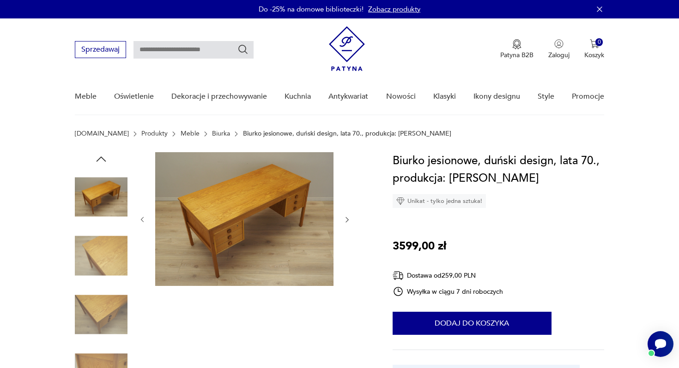
click at [345, 220] on icon "button" at bounding box center [347, 220] width 8 height 8
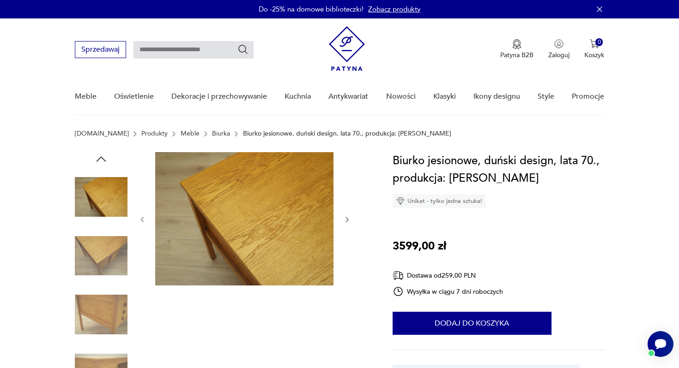
click at [345, 220] on icon "button" at bounding box center [347, 220] width 8 height 8
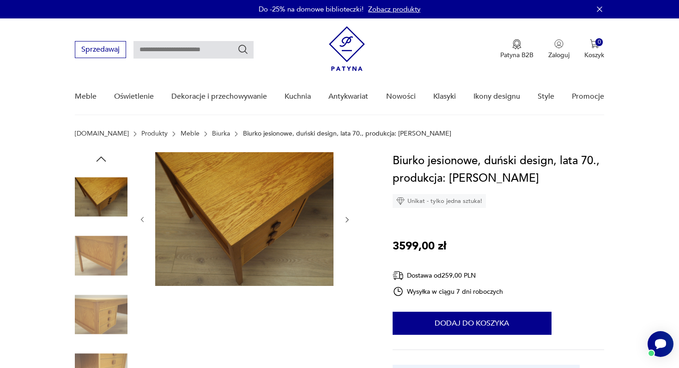
click at [345, 220] on icon "button" at bounding box center [347, 220] width 8 height 8
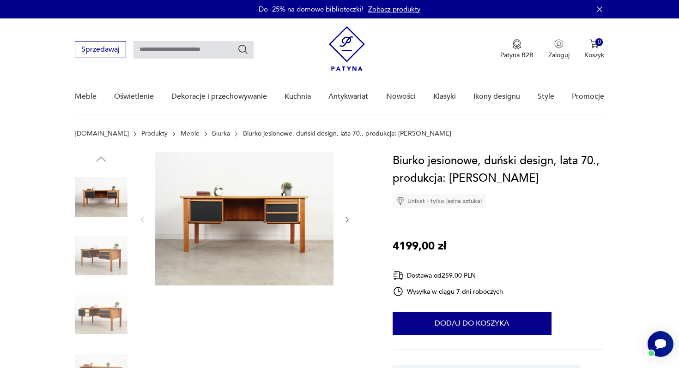
click at [347, 220] on icon "button" at bounding box center [346, 220] width 3 height 6
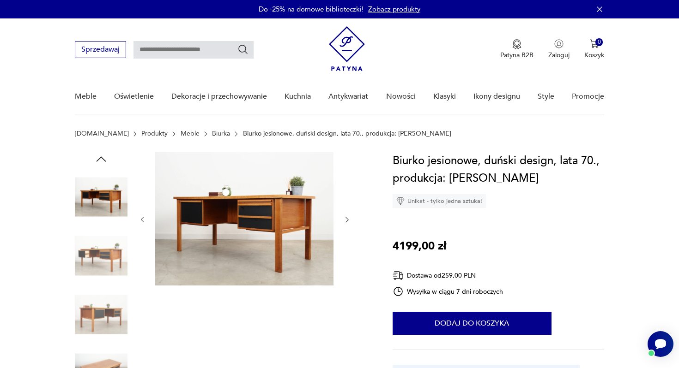
click at [347, 220] on icon "button" at bounding box center [346, 220] width 3 height 6
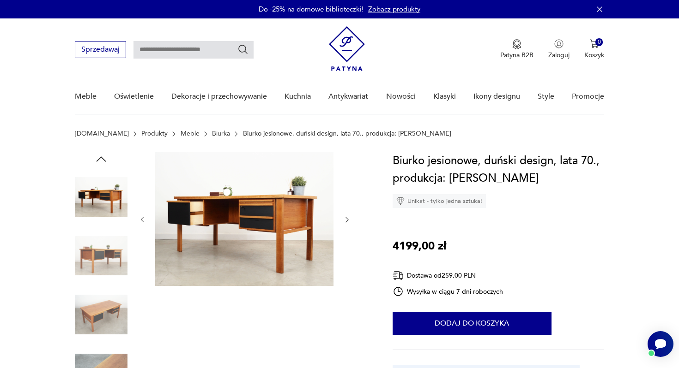
click at [347, 220] on icon "button" at bounding box center [346, 220] width 3 height 6
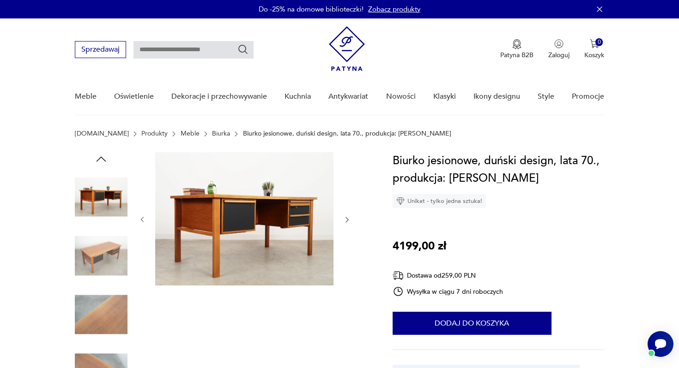
click at [347, 220] on icon "button" at bounding box center [346, 220] width 3 height 6
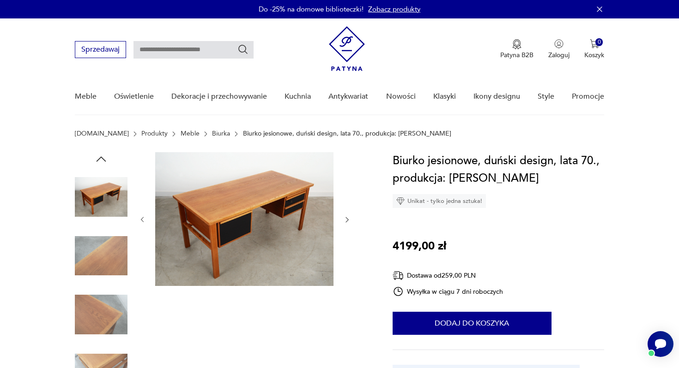
click at [347, 220] on icon "button" at bounding box center [346, 220] width 3 height 6
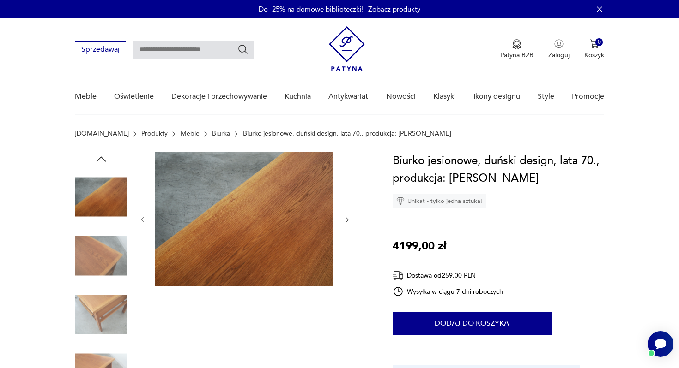
click at [347, 220] on icon "button" at bounding box center [346, 220] width 3 height 6
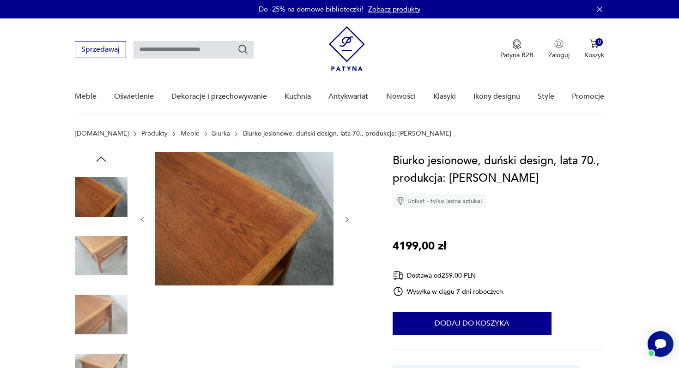
click at [347, 220] on icon "button" at bounding box center [346, 220] width 3 height 6
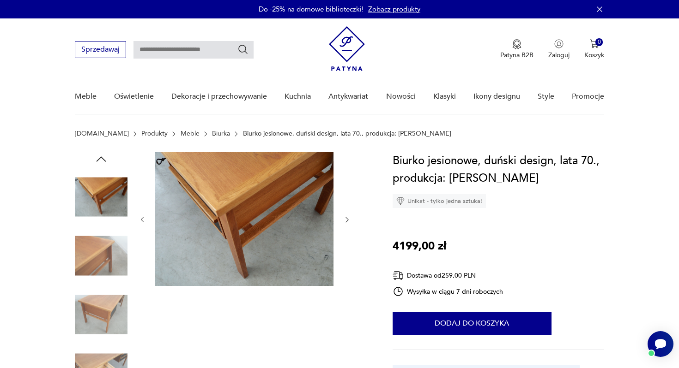
click at [347, 220] on icon "button" at bounding box center [346, 220] width 3 height 6
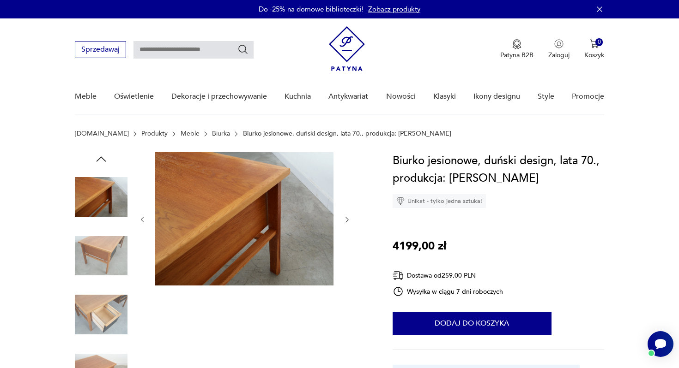
click at [347, 220] on icon "button" at bounding box center [346, 220] width 3 height 6
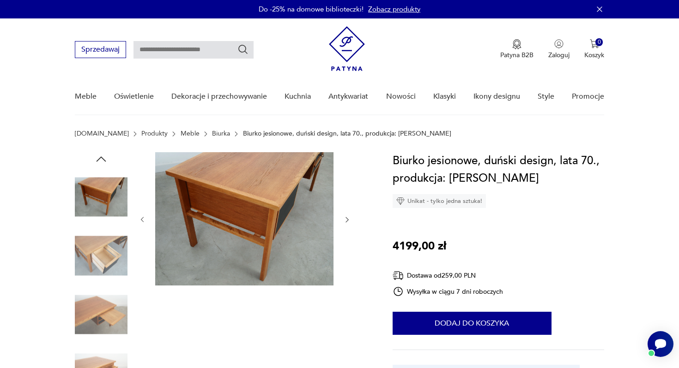
click at [347, 220] on icon "button" at bounding box center [346, 220] width 3 height 6
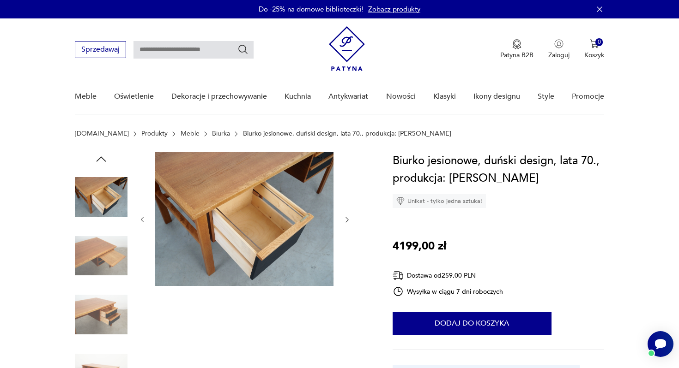
click at [347, 220] on icon "button" at bounding box center [346, 220] width 3 height 6
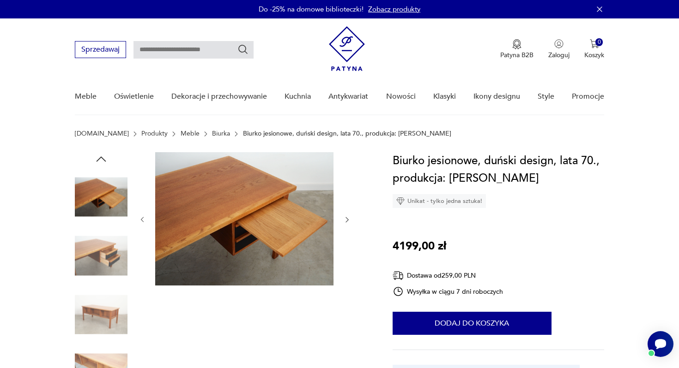
click at [347, 220] on icon "button" at bounding box center [346, 220] width 3 height 6
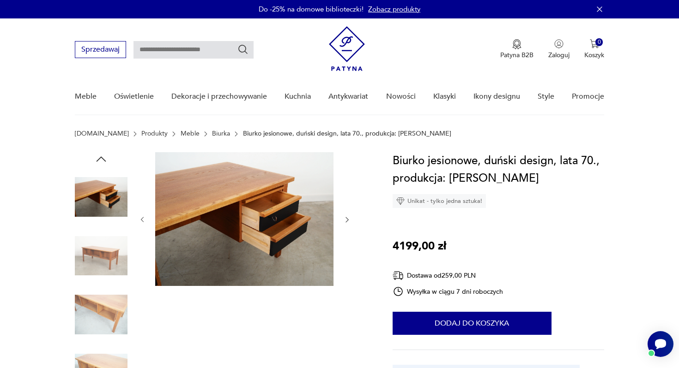
click at [347, 220] on icon "button" at bounding box center [346, 220] width 3 height 6
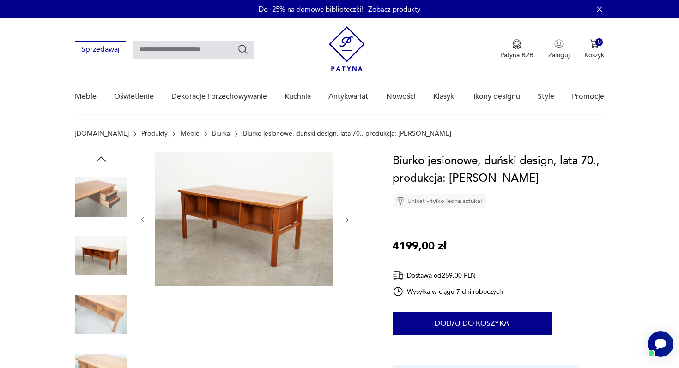
click at [347, 220] on icon "button" at bounding box center [346, 220] width 3 height 6
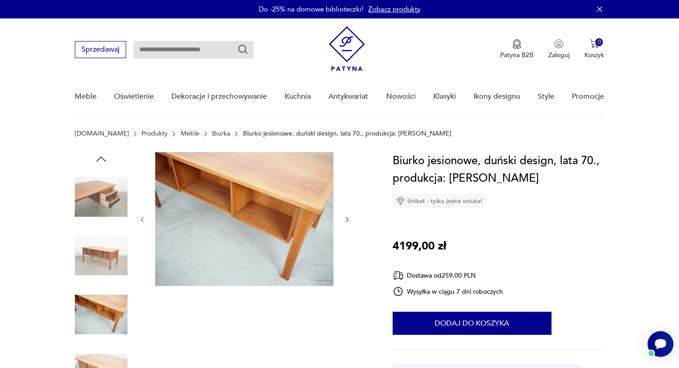
click at [112, 261] on img at bounding box center [101, 256] width 53 height 53
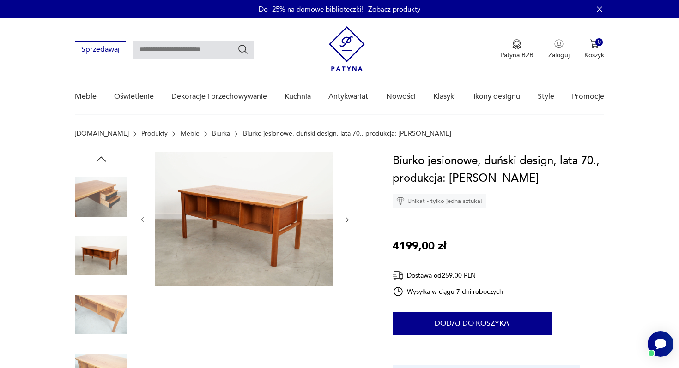
click at [346, 219] on icon "button" at bounding box center [347, 220] width 8 height 8
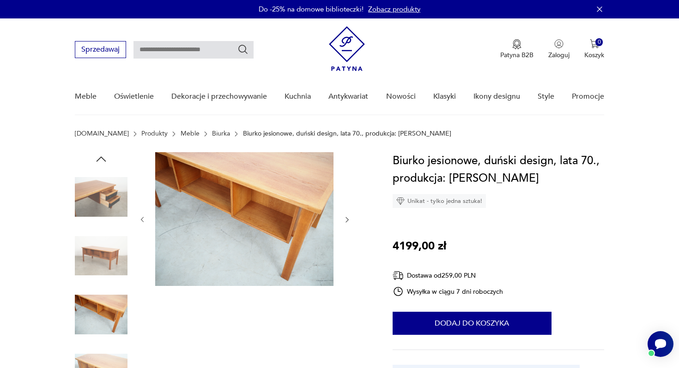
click at [346, 219] on icon "button" at bounding box center [347, 220] width 8 height 8
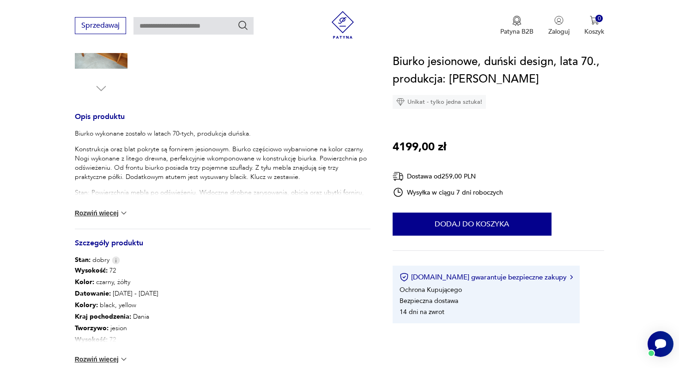
scroll to position [329, 0]
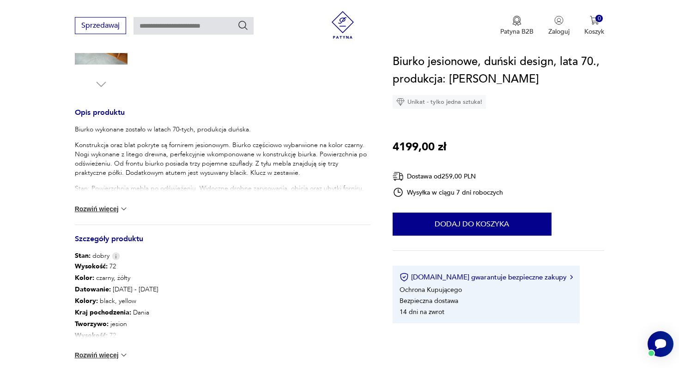
click at [125, 355] on img at bounding box center [123, 355] width 9 height 9
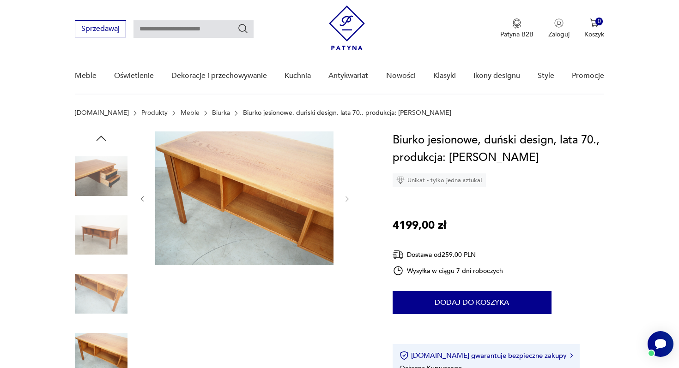
scroll to position [11, 0]
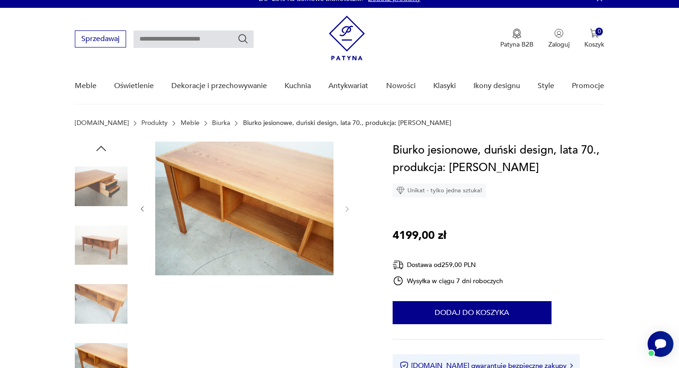
click at [111, 188] on img at bounding box center [101, 186] width 53 height 53
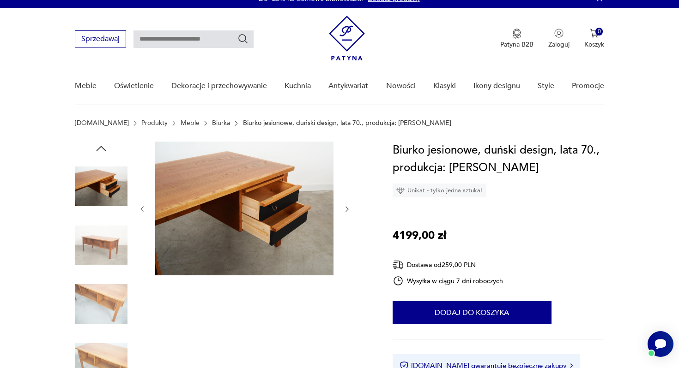
click at [112, 244] on img at bounding box center [101, 245] width 53 height 53
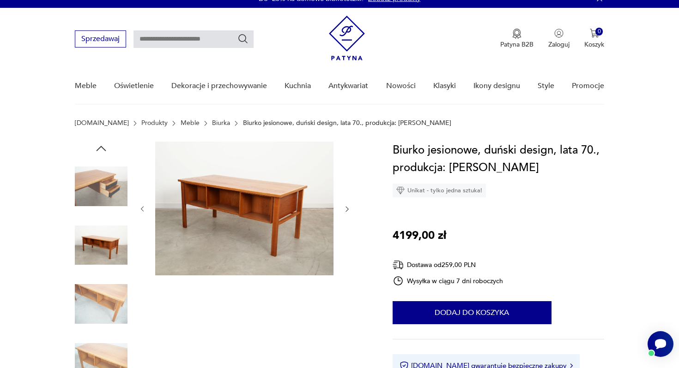
click at [347, 212] on icon "button" at bounding box center [347, 209] width 8 height 8
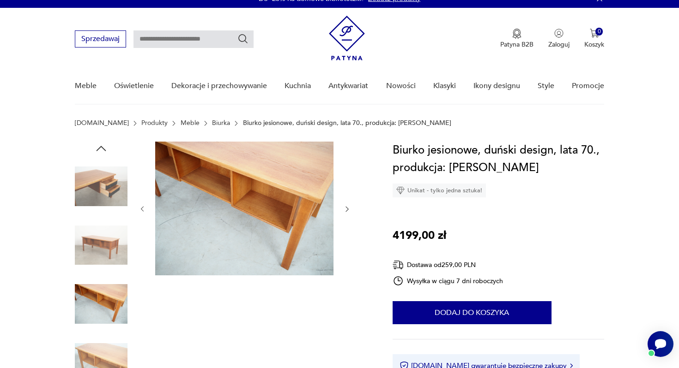
click at [347, 212] on icon "button" at bounding box center [347, 209] width 8 height 8
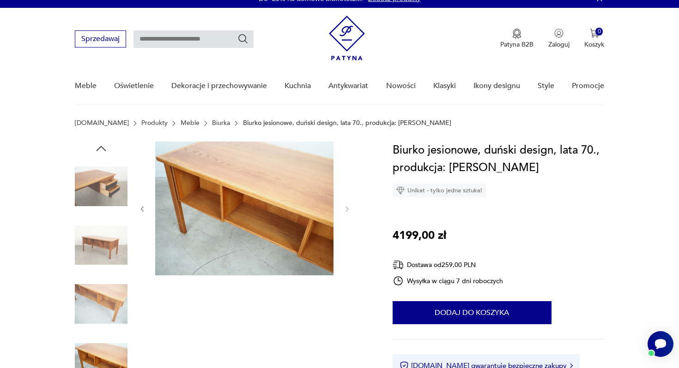
click at [108, 192] on img at bounding box center [101, 186] width 53 height 53
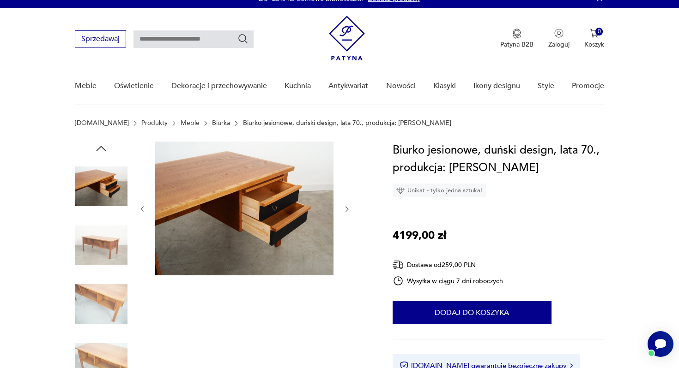
click at [143, 210] on icon "button" at bounding box center [143, 209] width 8 height 8
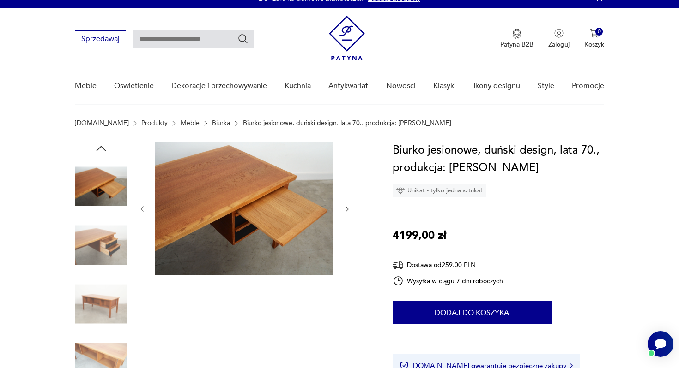
click at [143, 210] on icon "button" at bounding box center [143, 209] width 8 height 8
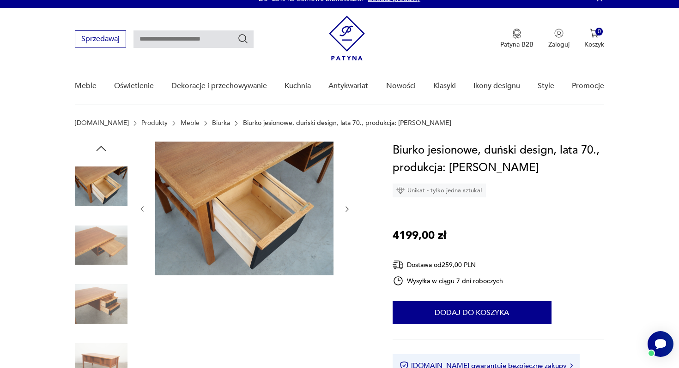
click at [143, 210] on icon "button" at bounding box center [143, 209] width 8 height 8
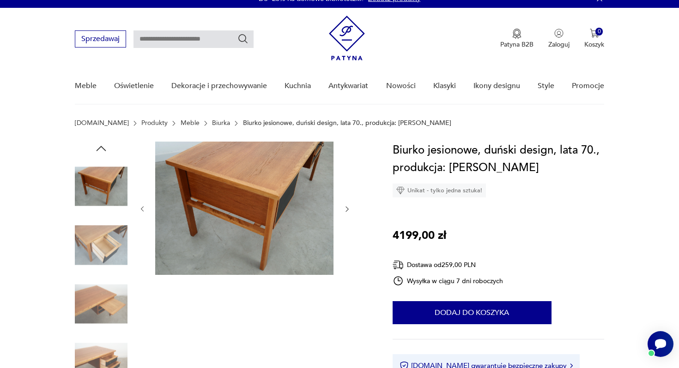
click at [143, 210] on icon "button" at bounding box center [143, 209] width 8 height 8
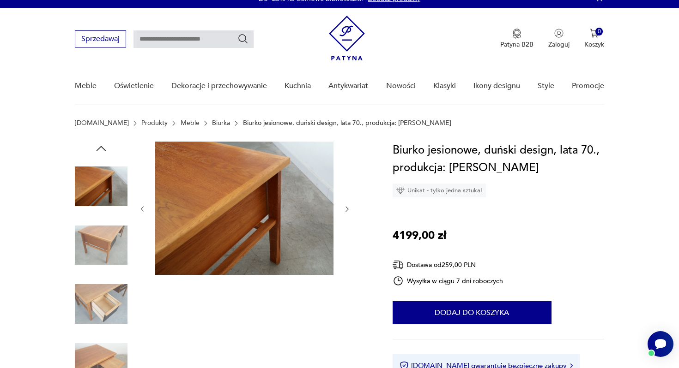
click at [143, 210] on icon "button" at bounding box center [143, 209] width 8 height 8
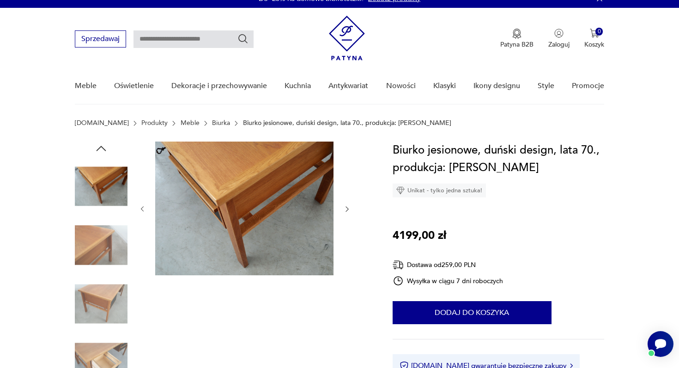
click at [143, 210] on icon "button" at bounding box center [143, 209] width 8 height 8
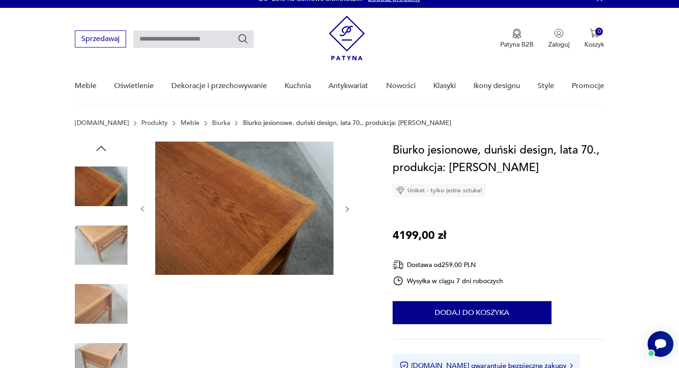
click at [143, 210] on icon "button" at bounding box center [143, 209] width 8 height 8
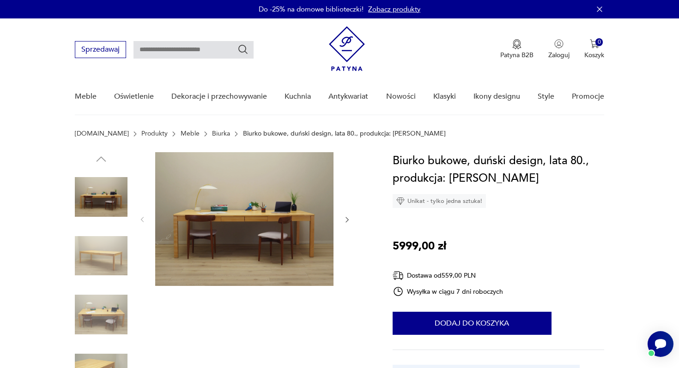
click at [93, 251] on img at bounding box center [101, 256] width 53 height 53
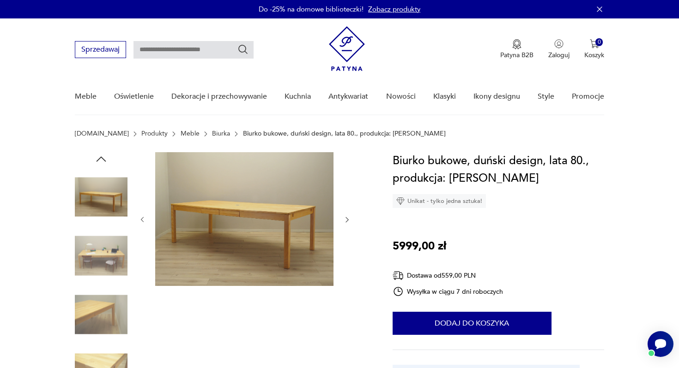
click at [346, 221] on icon "button" at bounding box center [347, 220] width 8 height 8
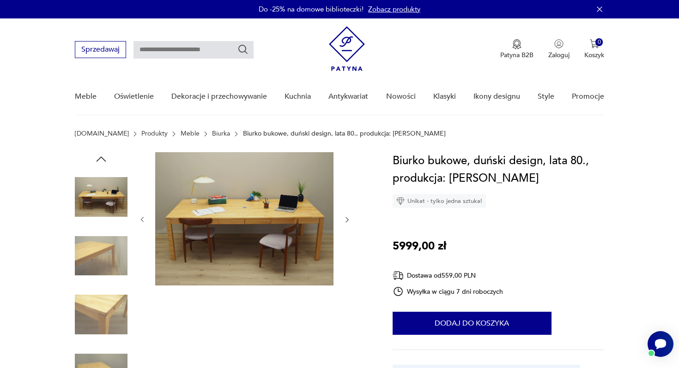
click at [346, 221] on icon "button" at bounding box center [347, 220] width 8 height 8
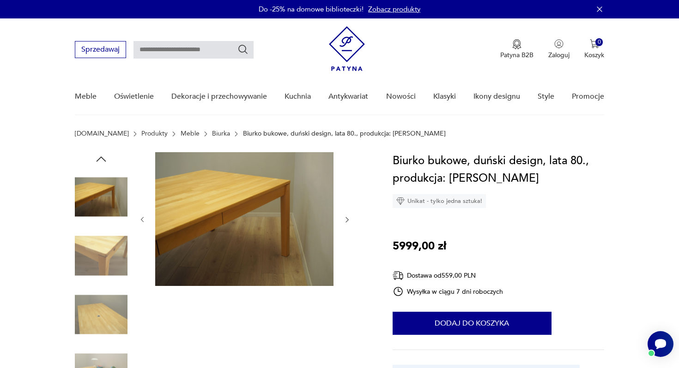
click at [346, 221] on icon "button" at bounding box center [347, 220] width 8 height 8
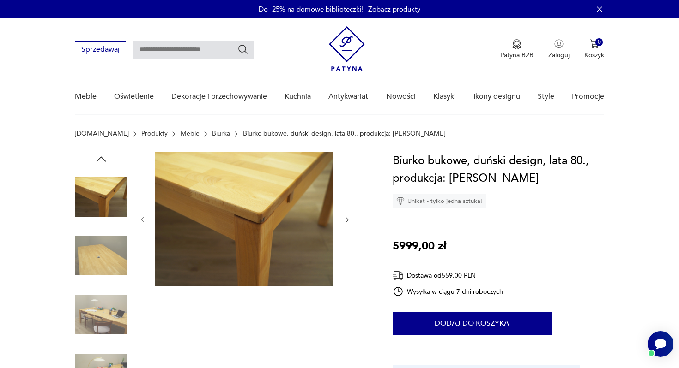
click at [346, 221] on icon "button" at bounding box center [347, 220] width 8 height 8
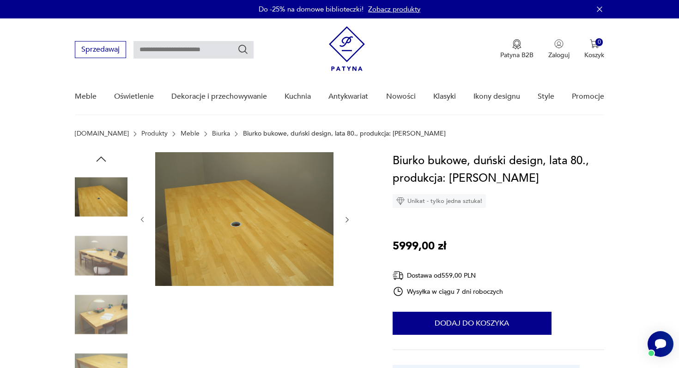
click at [346, 221] on icon "button" at bounding box center [347, 220] width 8 height 8
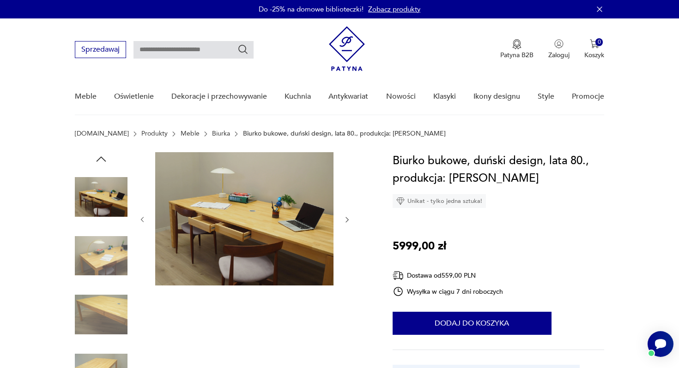
click at [346, 221] on icon "button" at bounding box center [347, 220] width 8 height 8
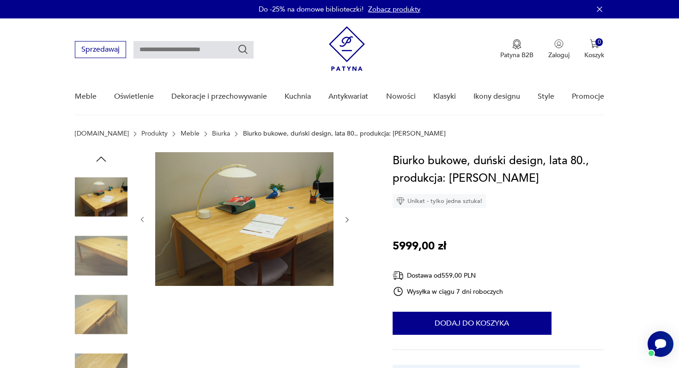
click at [346, 221] on icon "button" at bounding box center [347, 220] width 8 height 8
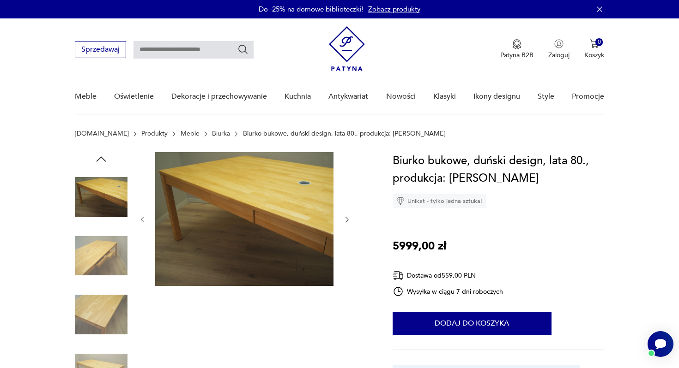
click at [346, 221] on icon "button" at bounding box center [347, 220] width 8 height 8
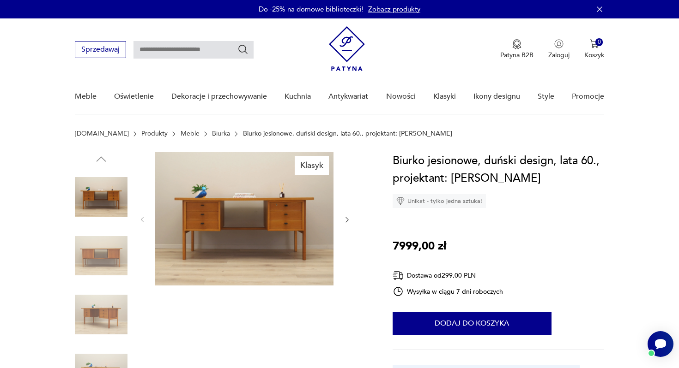
click at [345, 220] on icon "button" at bounding box center [347, 220] width 8 height 8
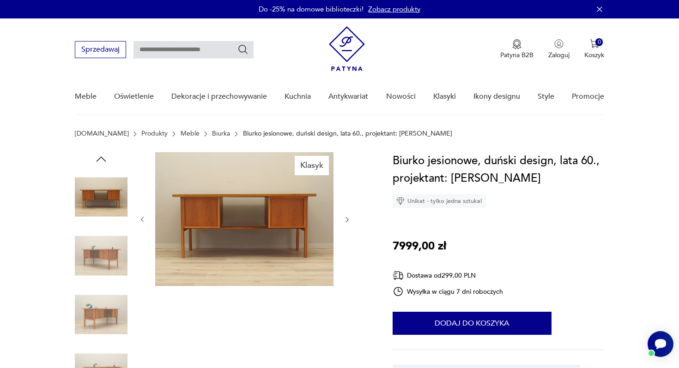
click at [345, 220] on icon "button" at bounding box center [347, 220] width 8 height 8
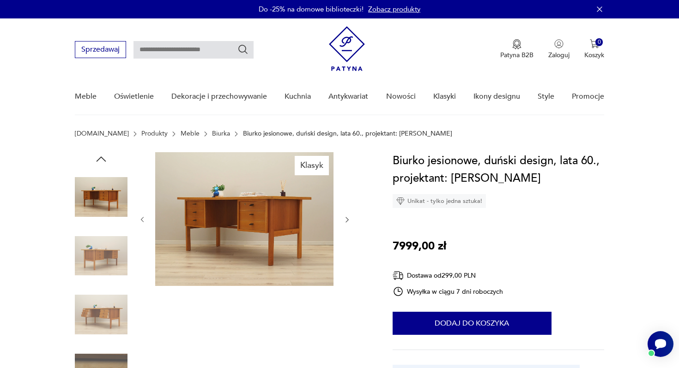
click at [345, 220] on icon "button" at bounding box center [347, 220] width 8 height 8
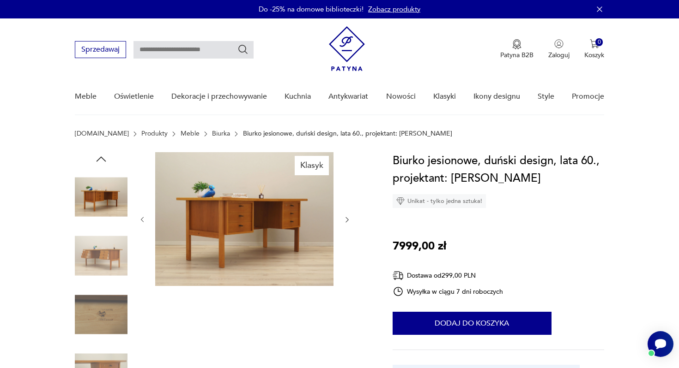
click at [345, 220] on icon "button" at bounding box center [347, 220] width 8 height 8
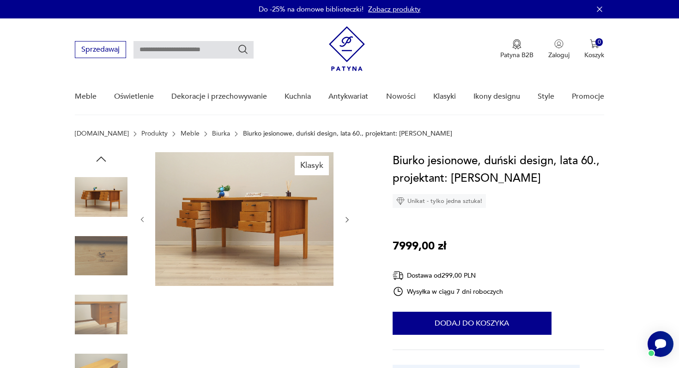
click at [345, 220] on icon "button" at bounding box center [347, 220] width 8 height 8
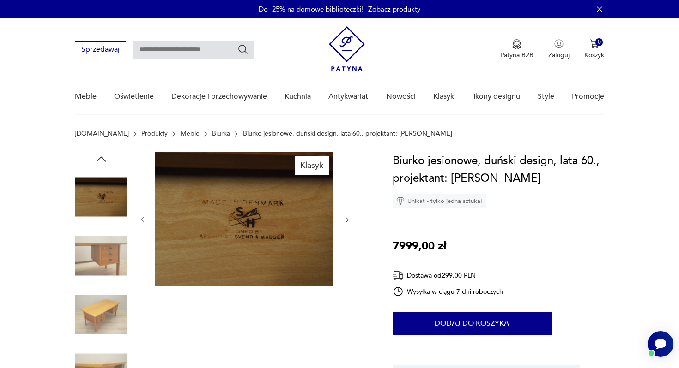
click at [345, 220] on icon "button" at bounding box center [347, 220] width 8 height 8
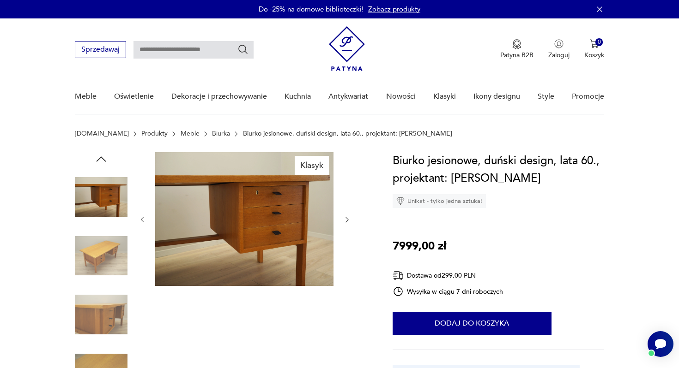
click at [345, 220] on icon "button" at bounding box center [347, 220] width 8 height 8
